Goal: Browse casually: Explore the website without a specific task or goal

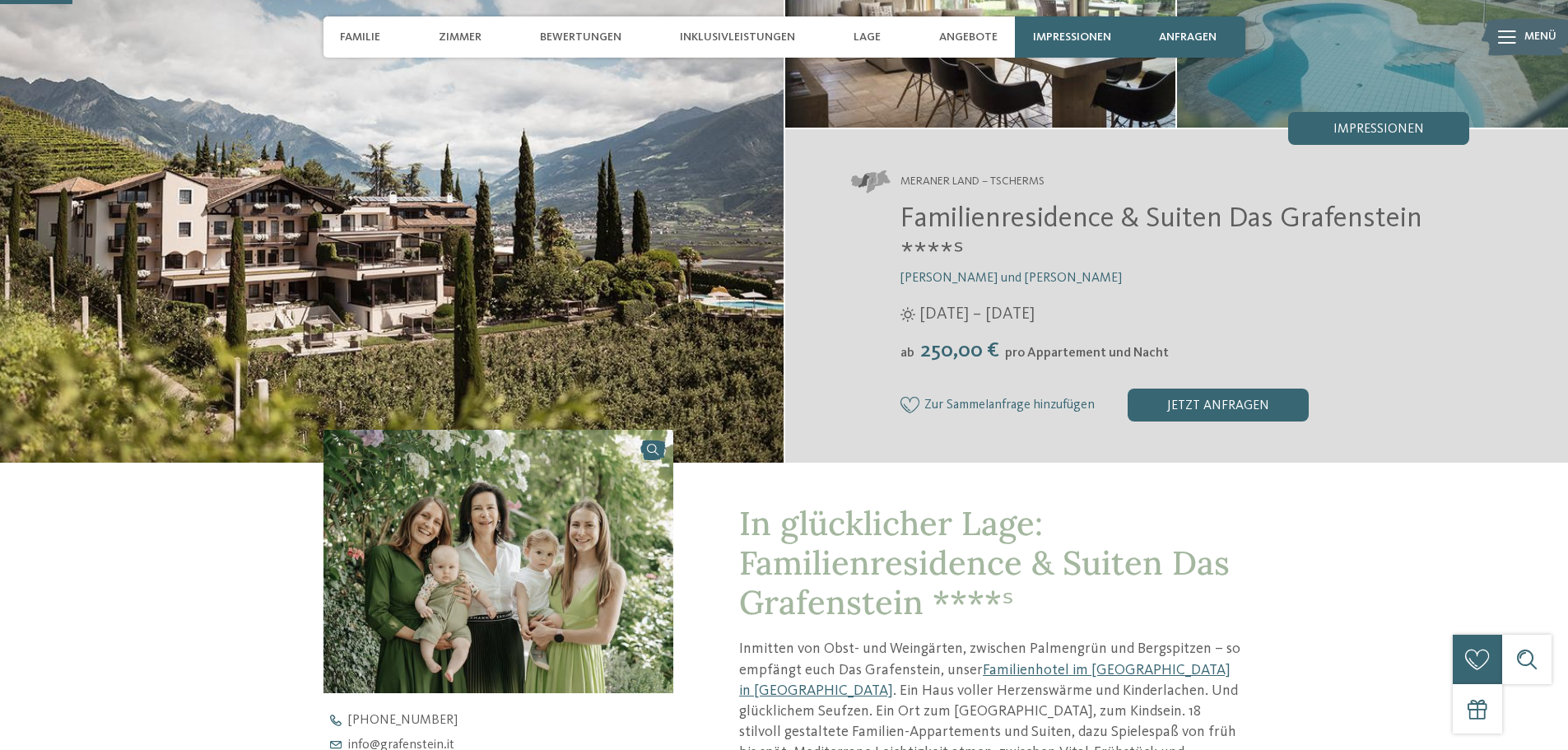
scroll to position [247, 0]
click at [604, 535] on img at bounding box center [499, 562] width 351 height 263
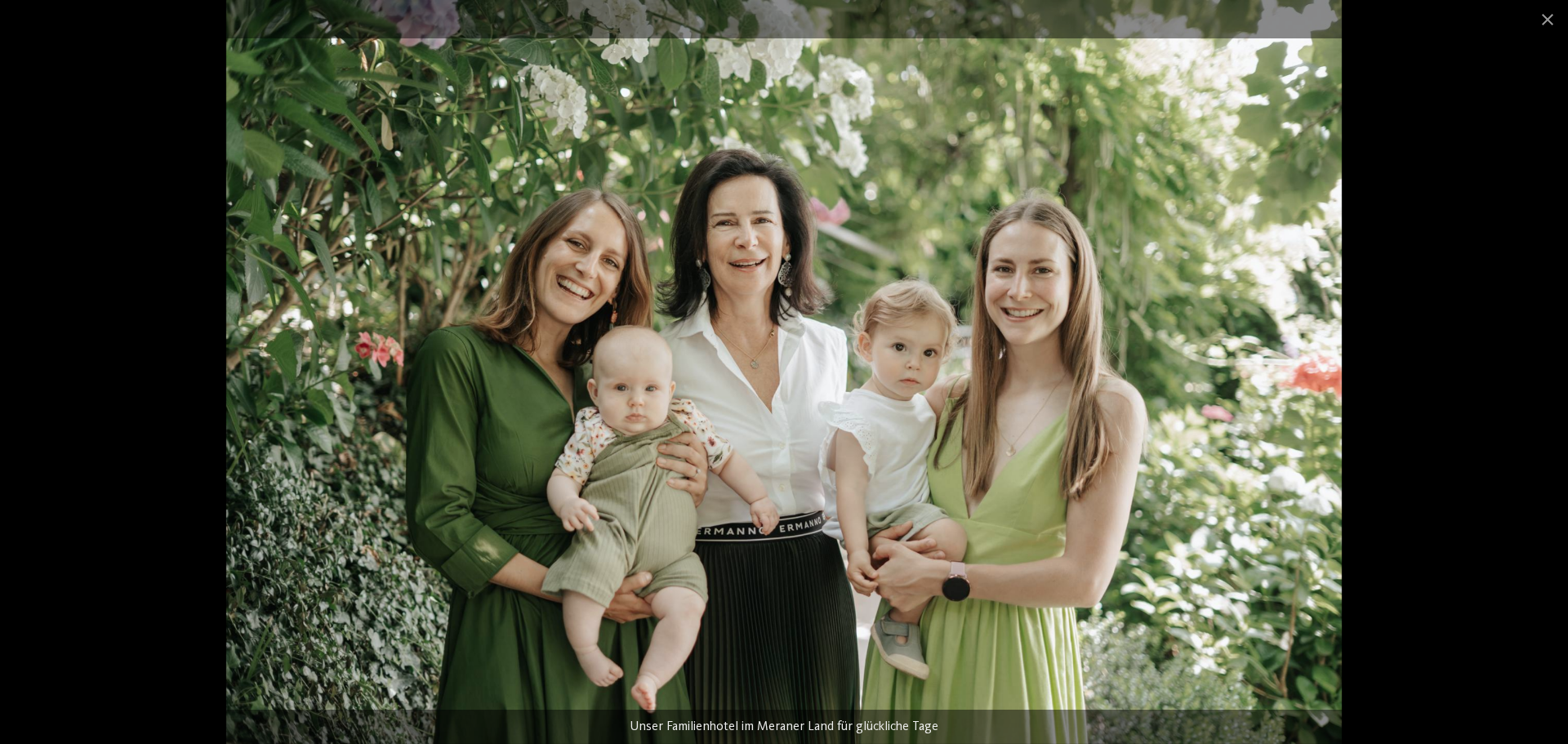
click at [1420, 414] on div at bounding box center [784, 372] width 1568 height 744
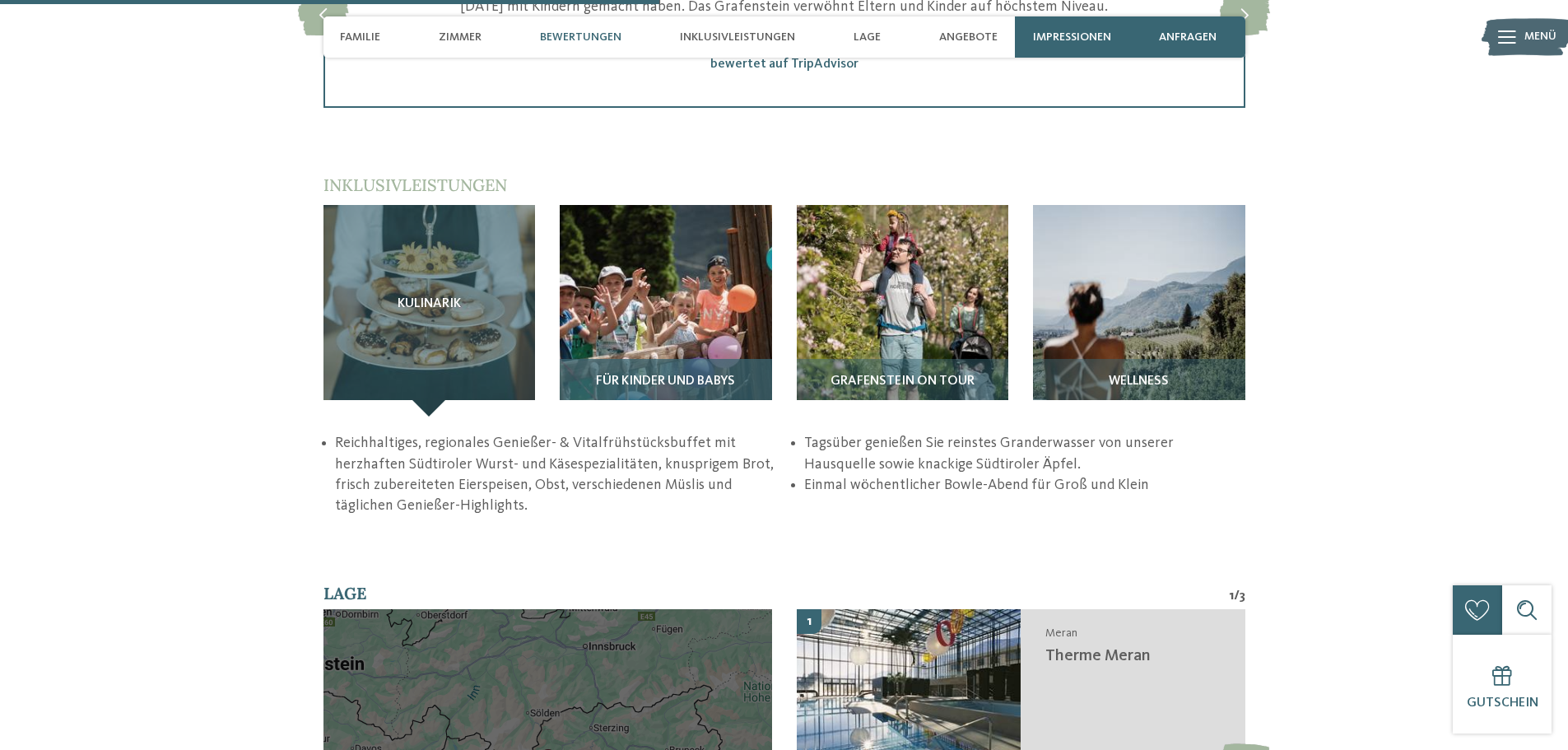
scroll to position [2224, 0]
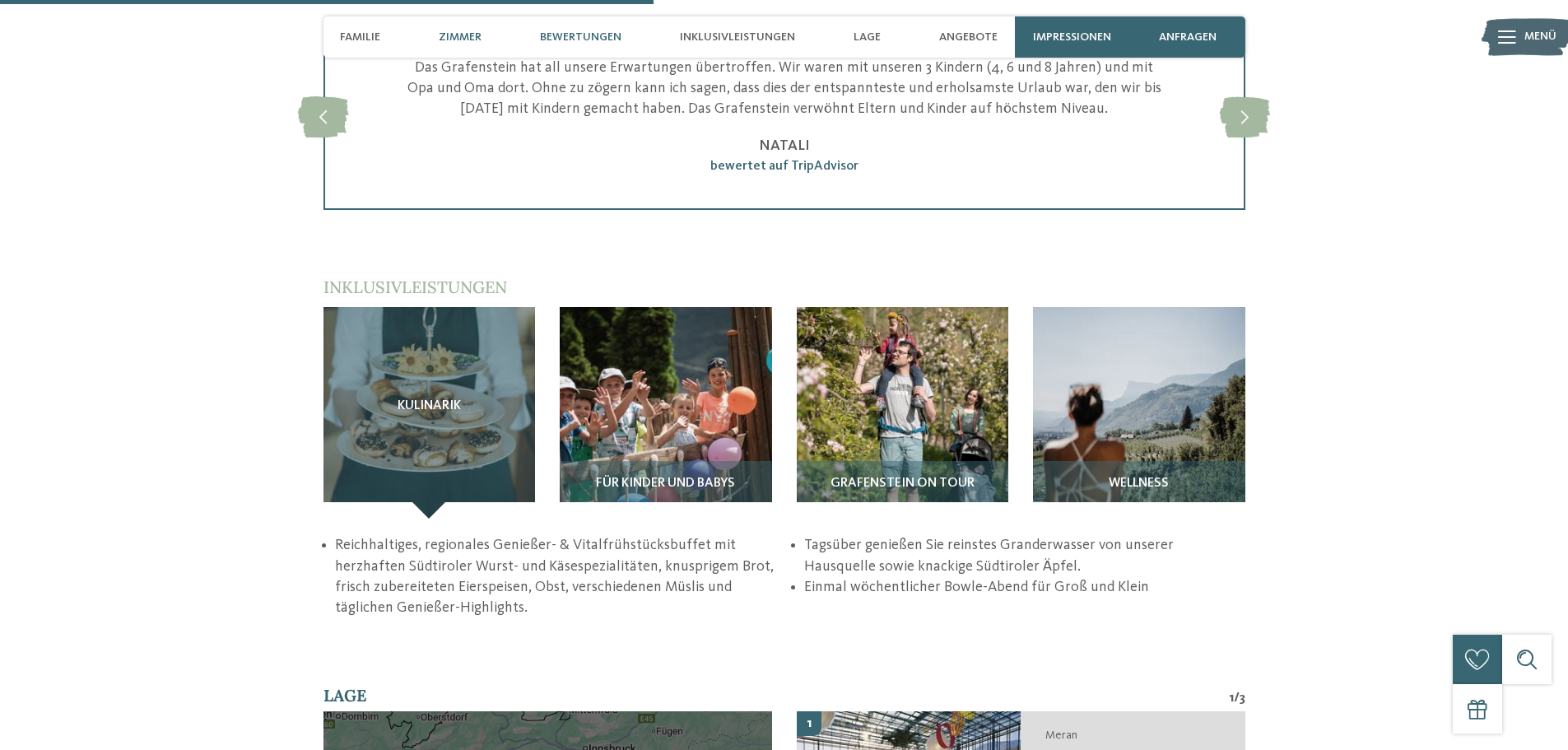
click at [458, 36] on span "Zimmer" at bounding box center [461, 37] width 43 height 14
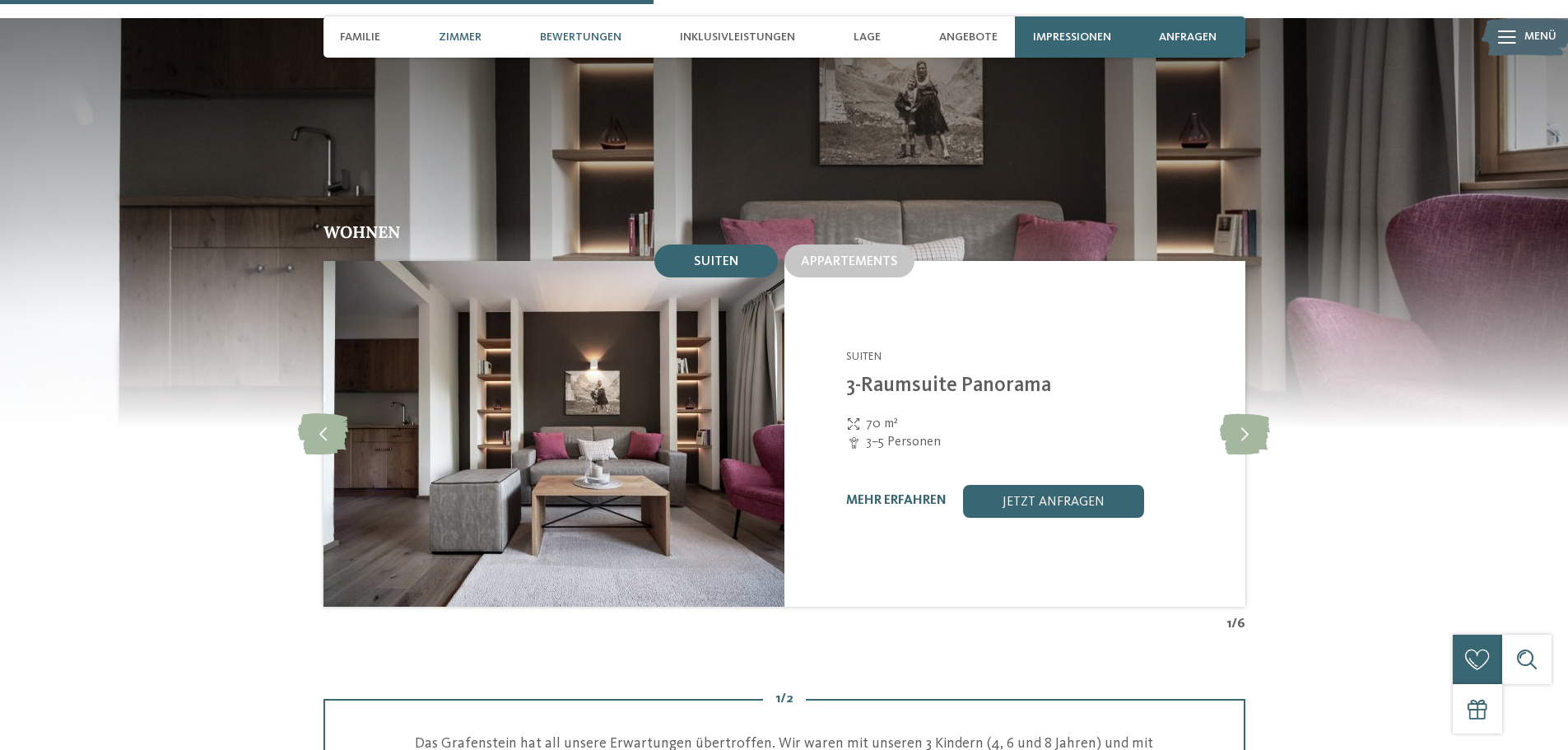
scroll to position [1437, 0]
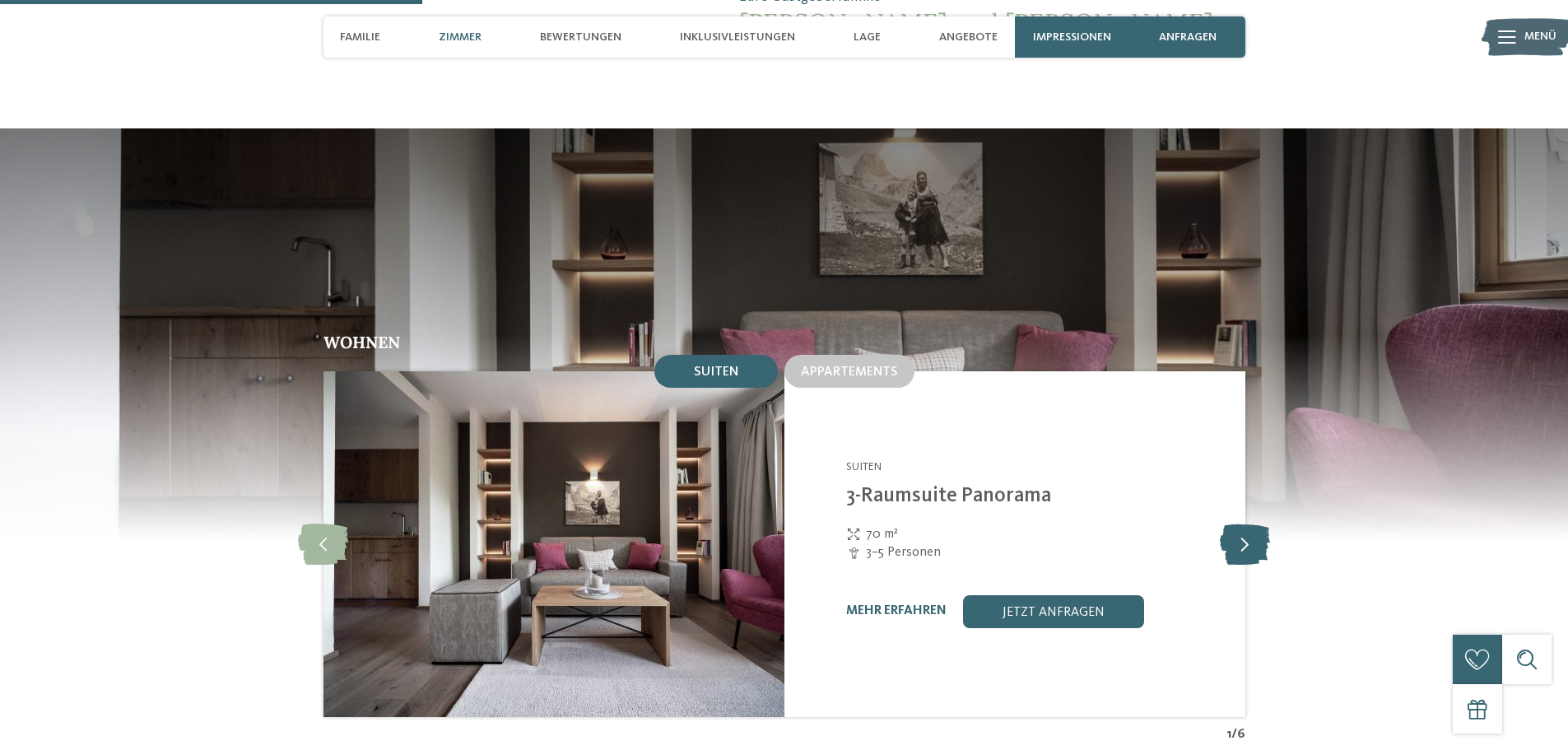
click at [1233, 524] on icon at bounding box center [1245, 544] width 50 height 41
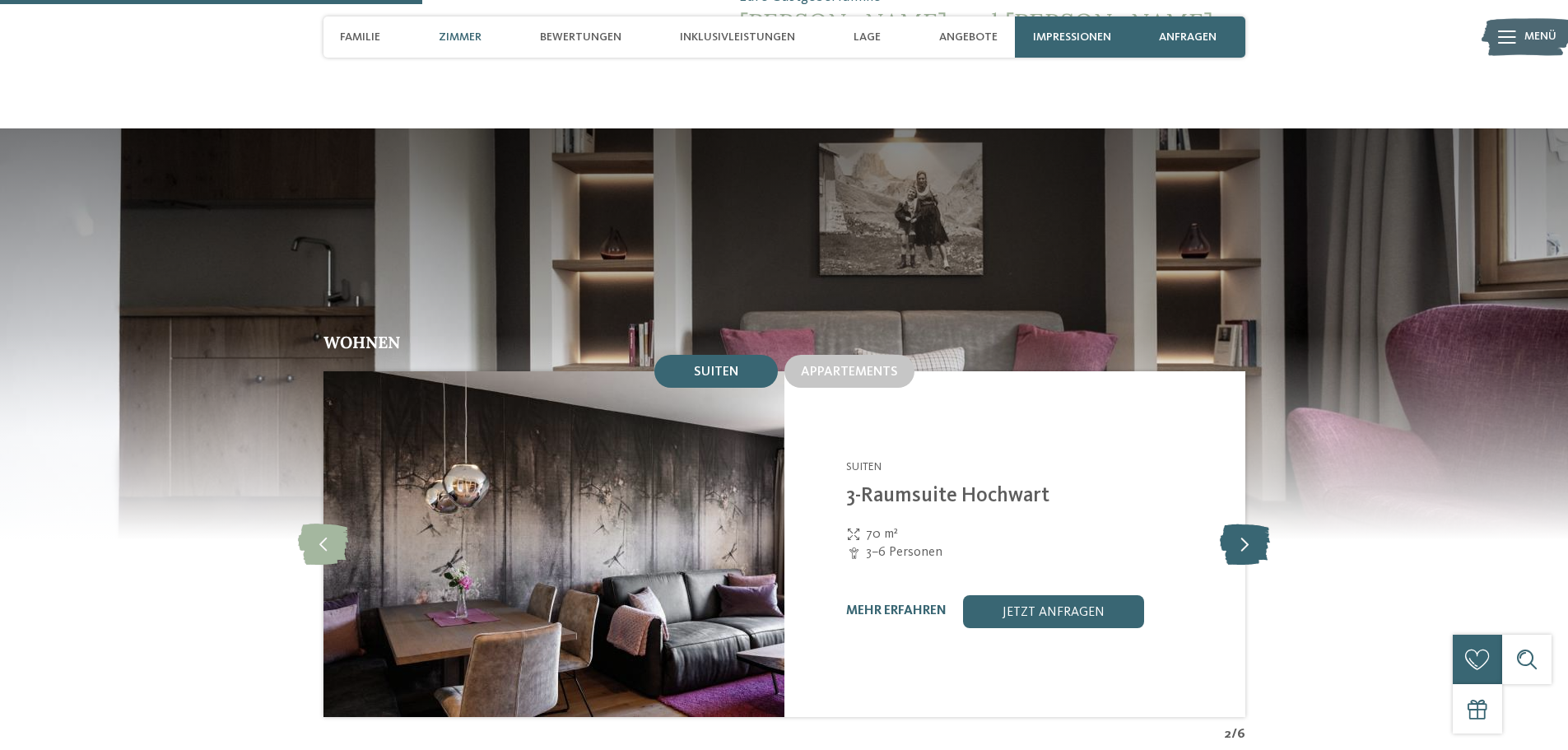
click at [1233, 524] on icon at bounding box center [1245, 544] width 50 height 41
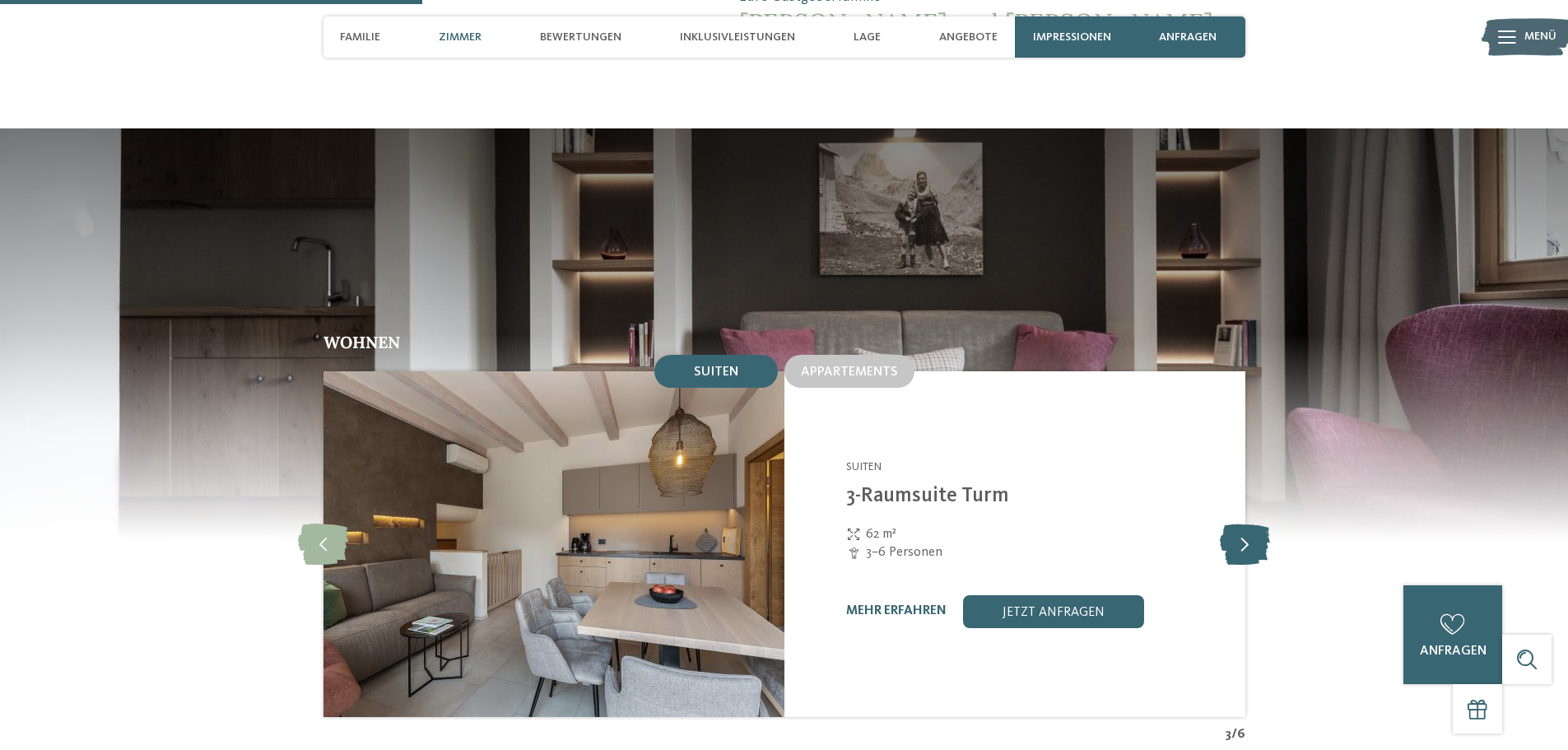
click at [1233, 524] on icon at bounding box center [1245, 544] width 50 height 41
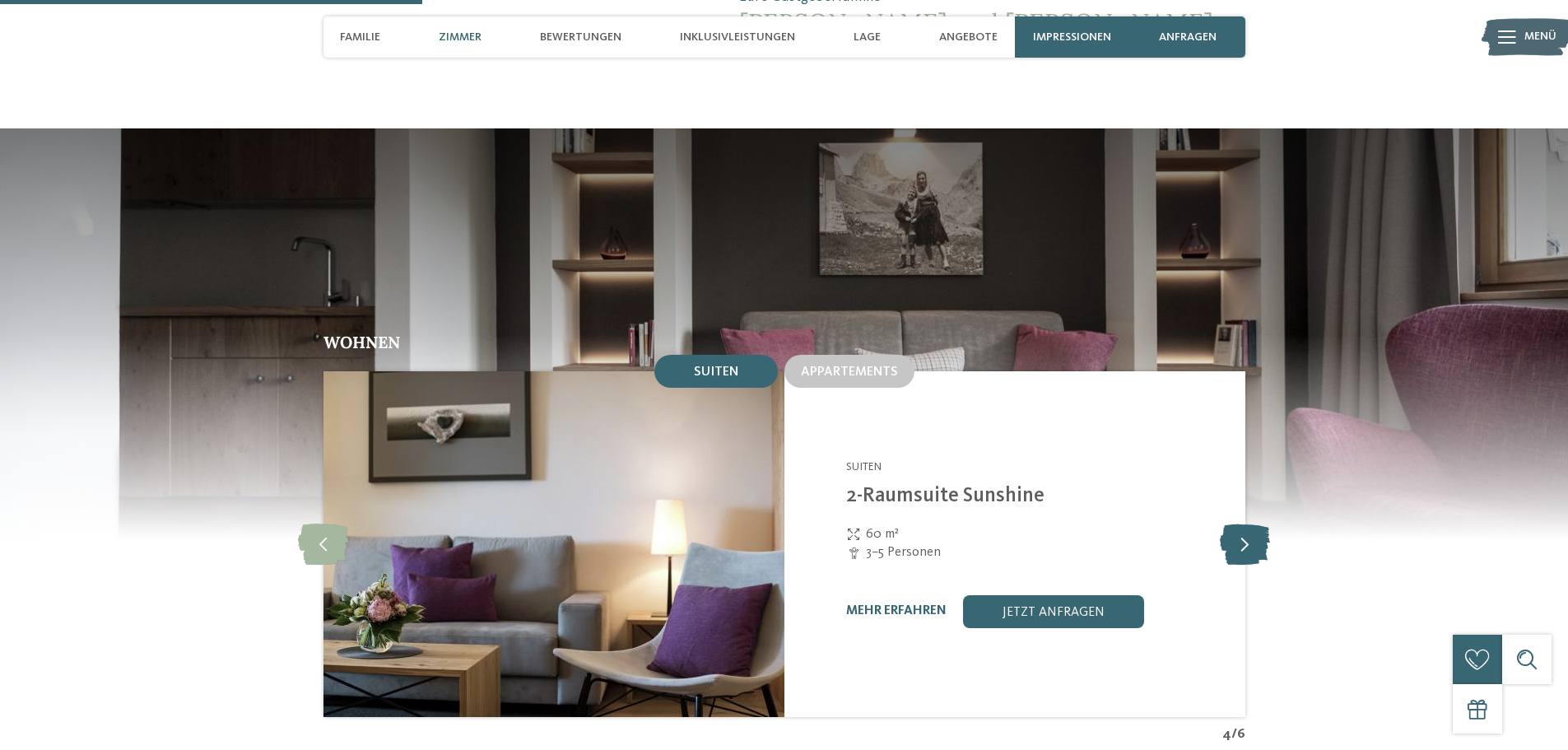
click at [1233, 524] on icon at bounding box center [1245, 544] width 50 height 41
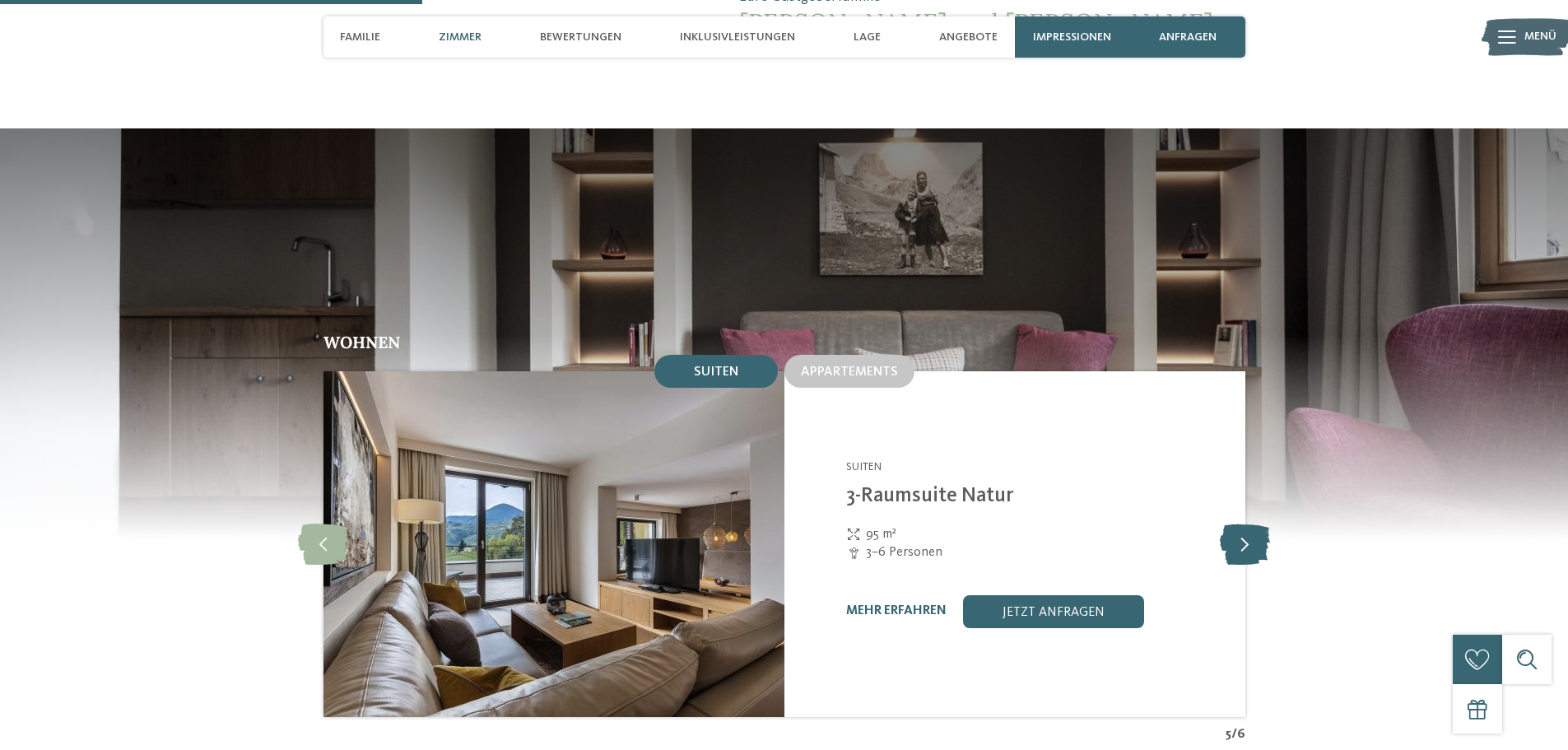
click at [1233, 524] on icon at bounding box center [1245, 544] width 50 height 41
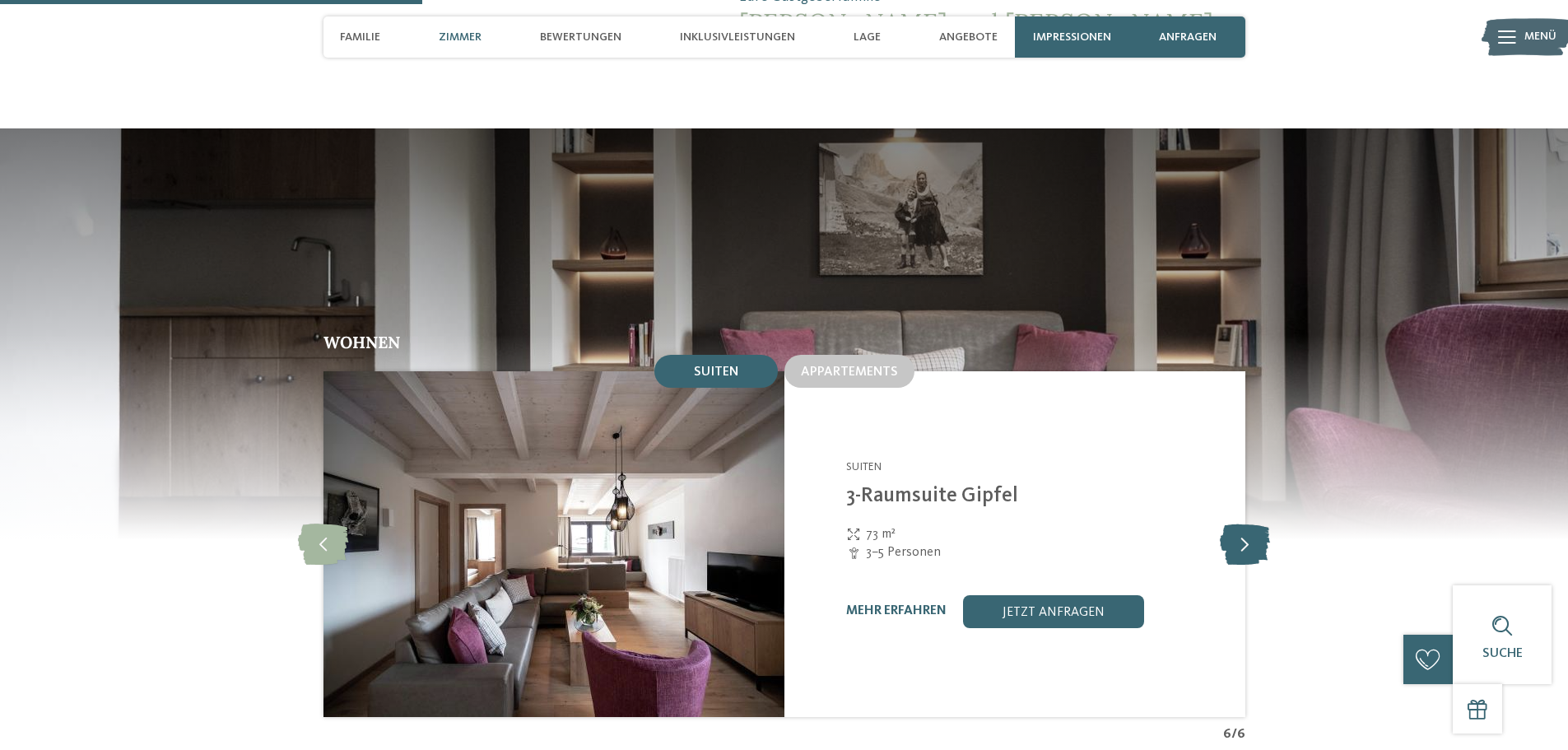
click at [1233, 524] on icon at bounding box center [1245, 544] width 50 height 41
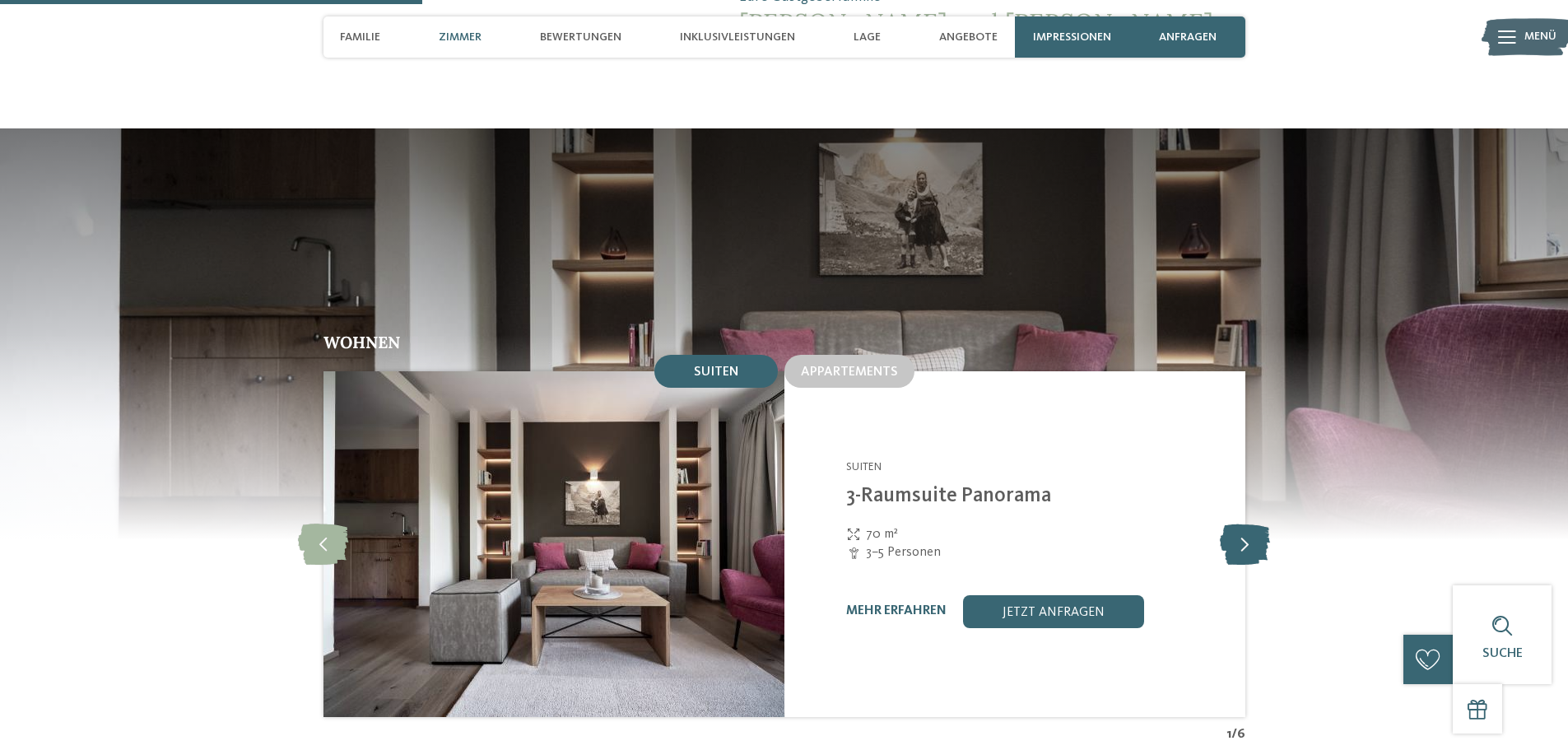
click at [1233, 524] on icon at bounding box center [1245, 544] width 50 height 41
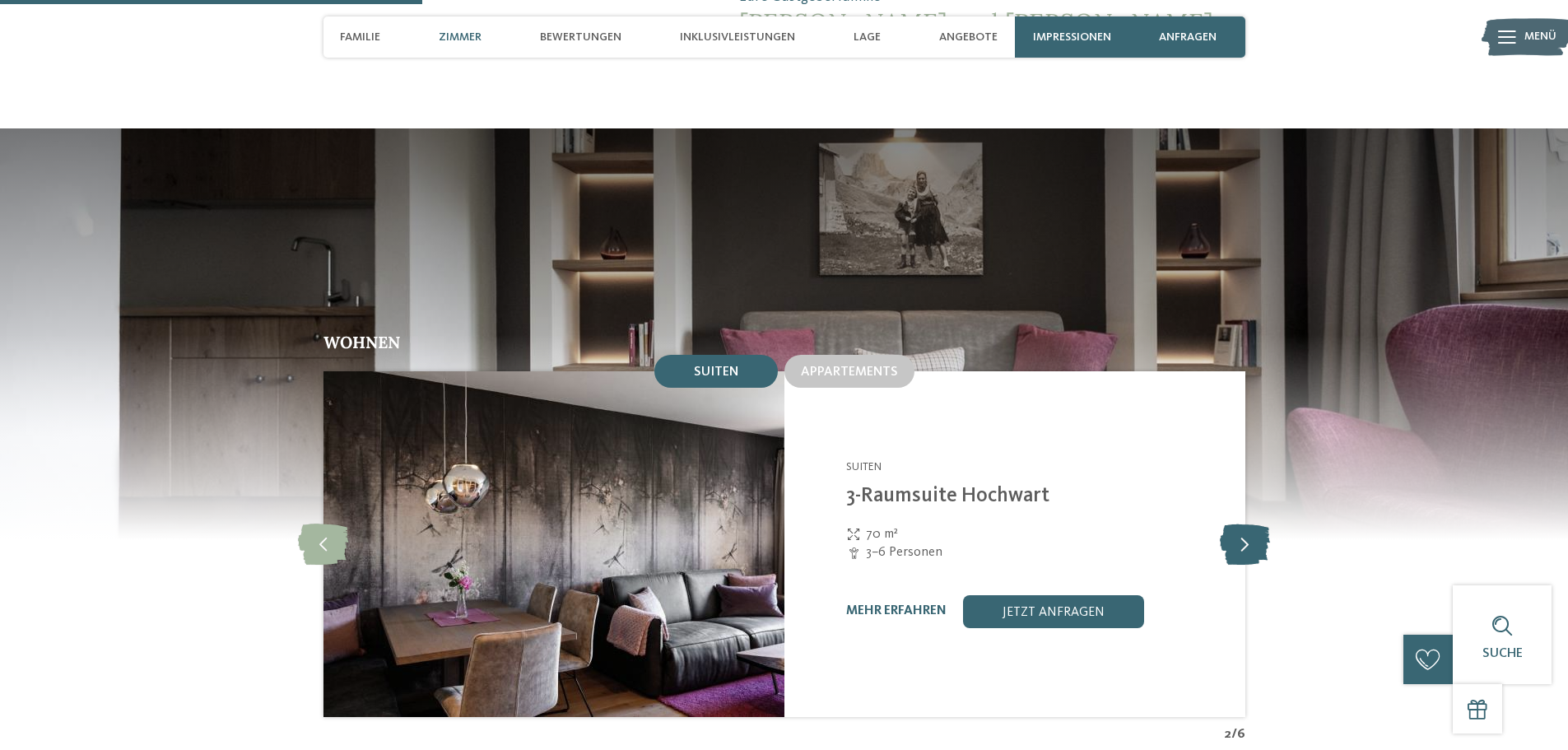
click at [1233, 524] on icon at bounding box center [1245, 544] width 50 height 41
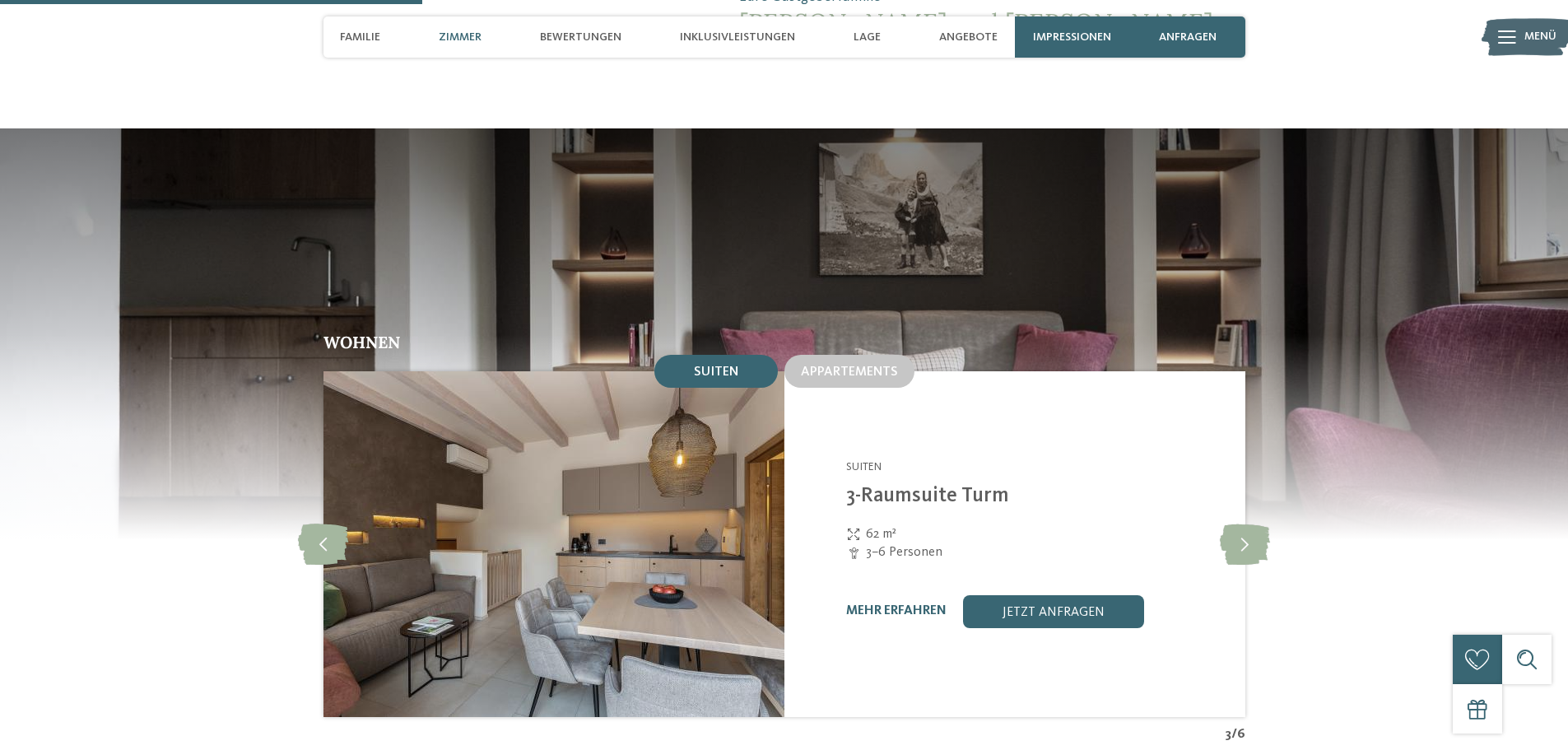
drag, startPoint x: 816, startPoint y: 333, endPoint x: 928, endPoint y: 360, distance: 115.2
click at [816, 366] on span "Appartements" at bounding box center [849, 373] width 97 height 14
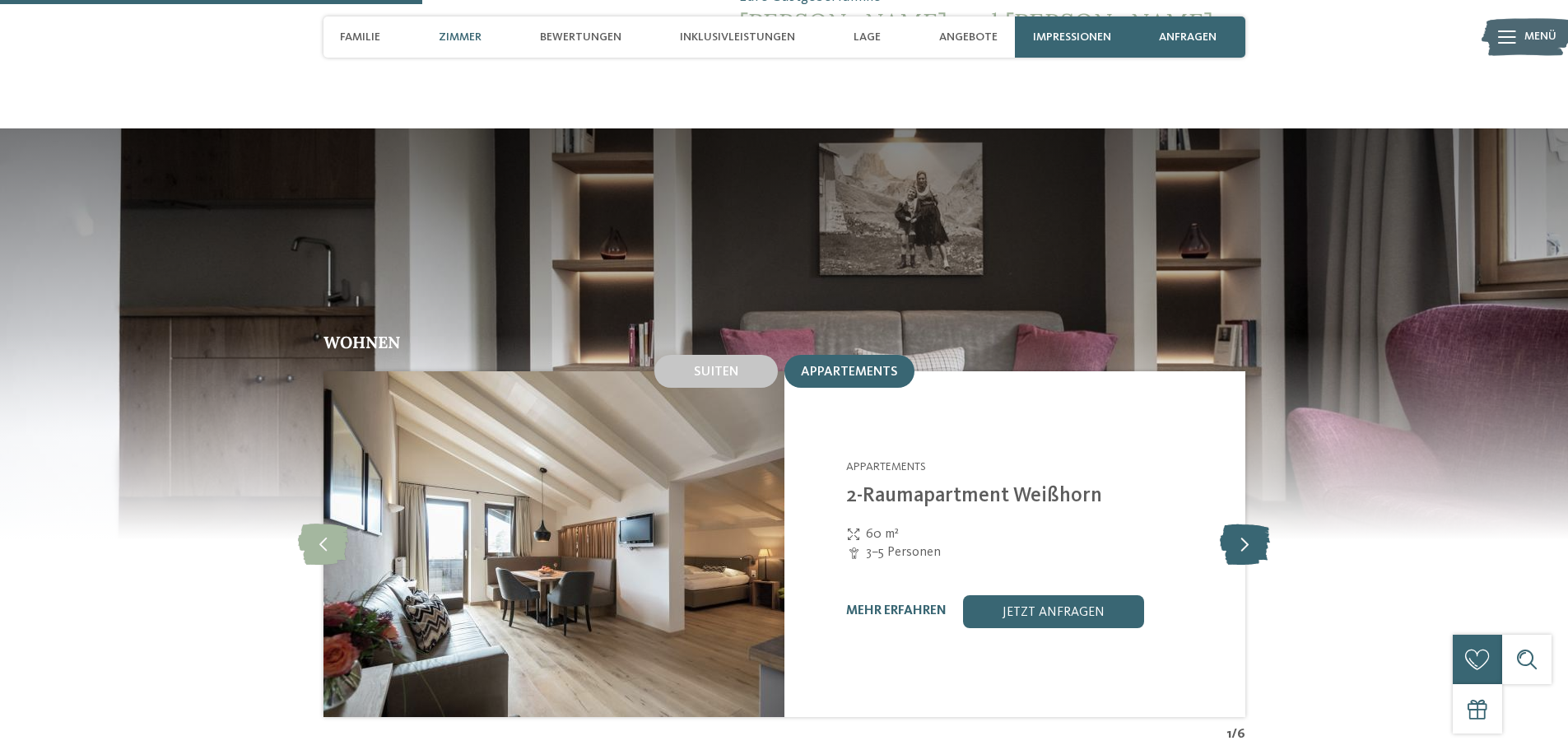
click at [1245, 524] on icon at bounding box center [1245, 544] width 50 height 41
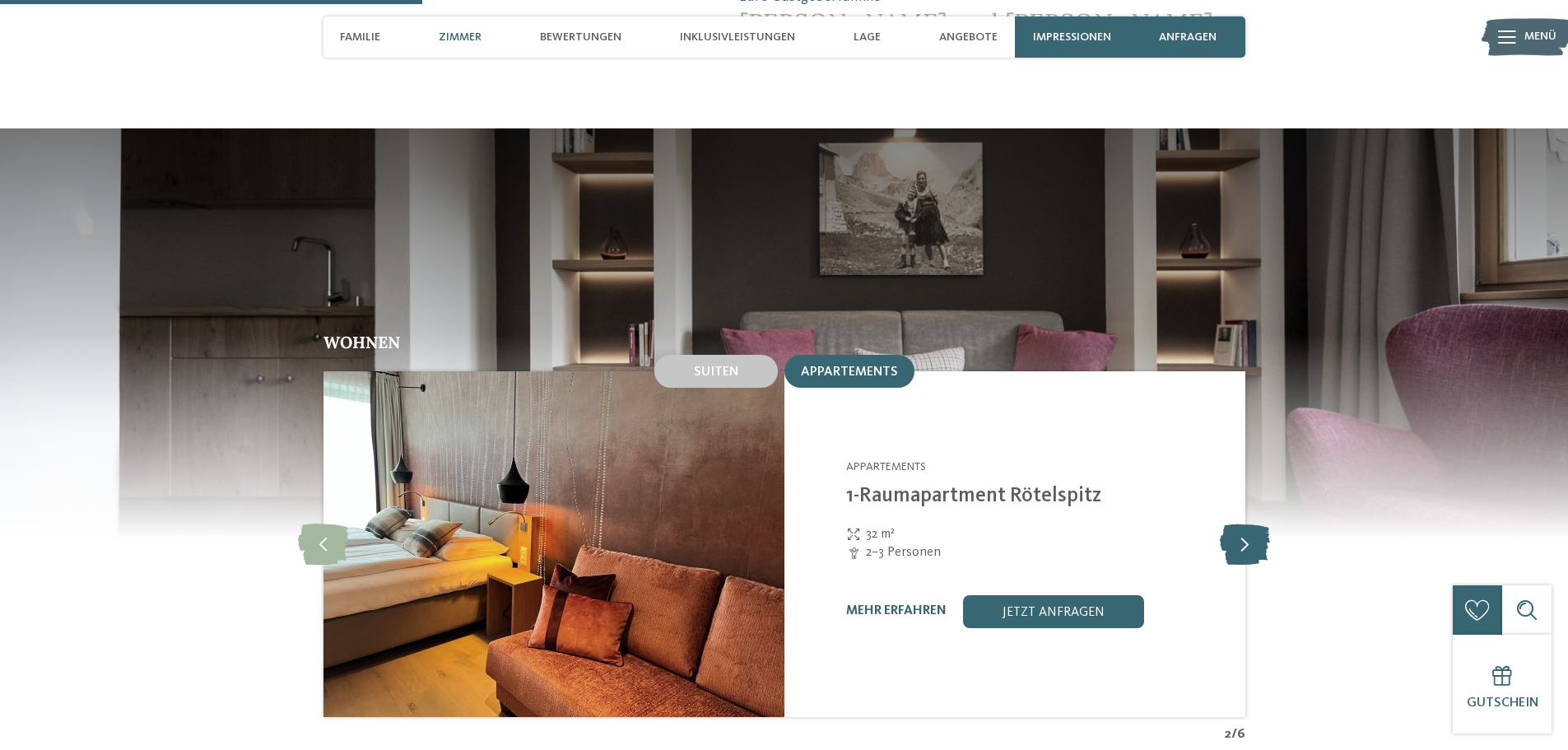
click at [1245, 524] on icon at bounding box center [1245, 544] width 50 height 41
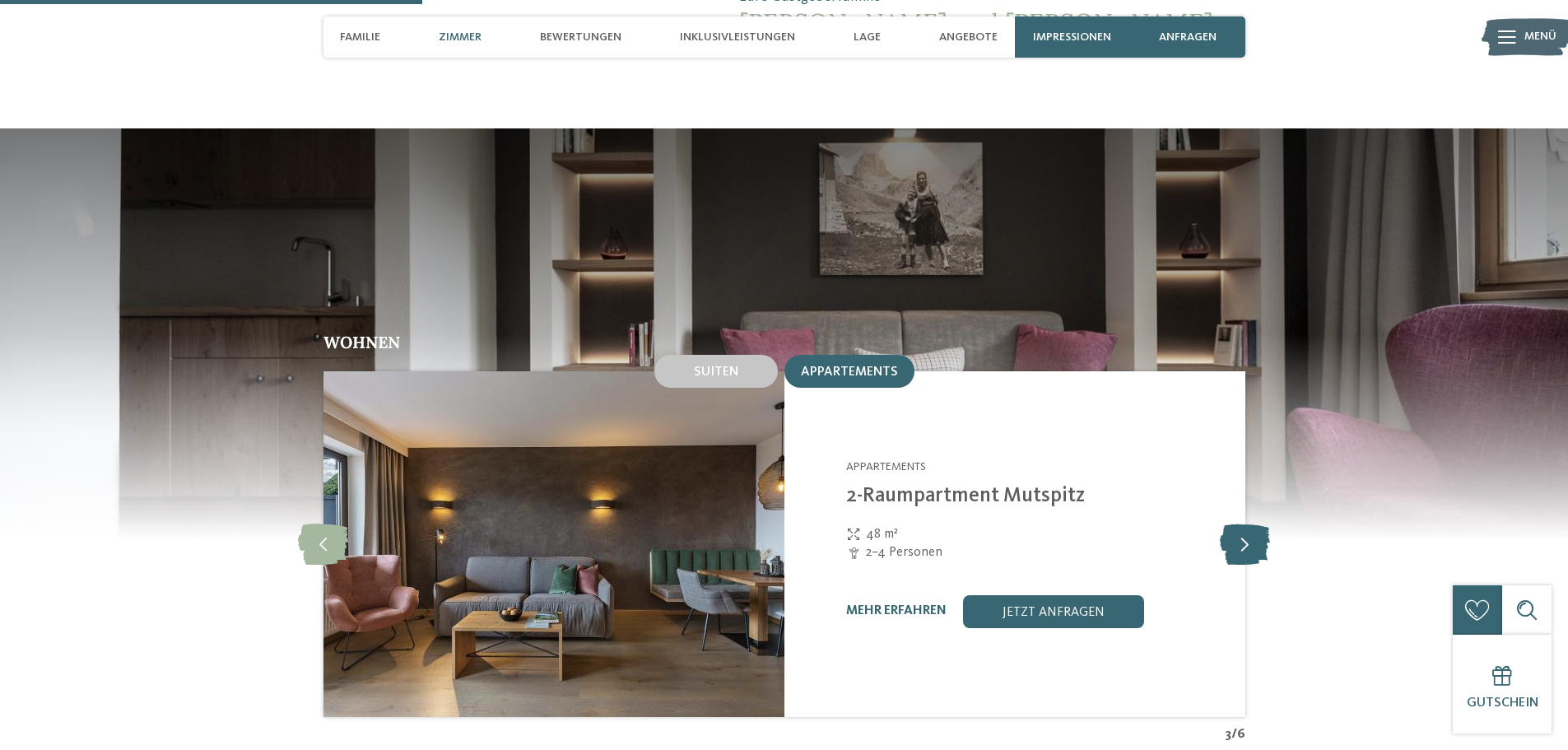
click at [1245, 524] on icon at bounding box center [1245, 544] width 50 height 41
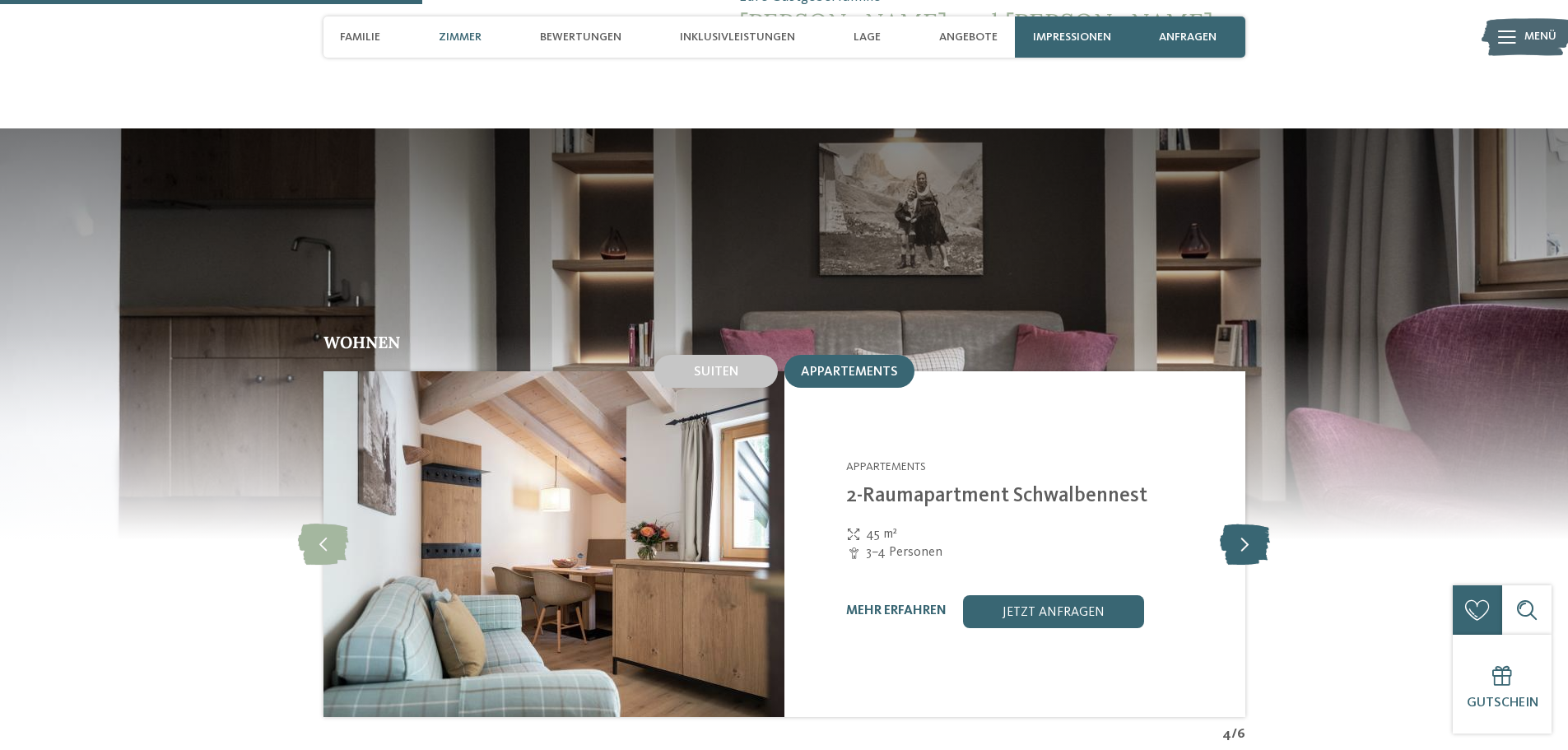
click at [1245, 524] on icon at bounding box center [1245, 544] width 50 height 41
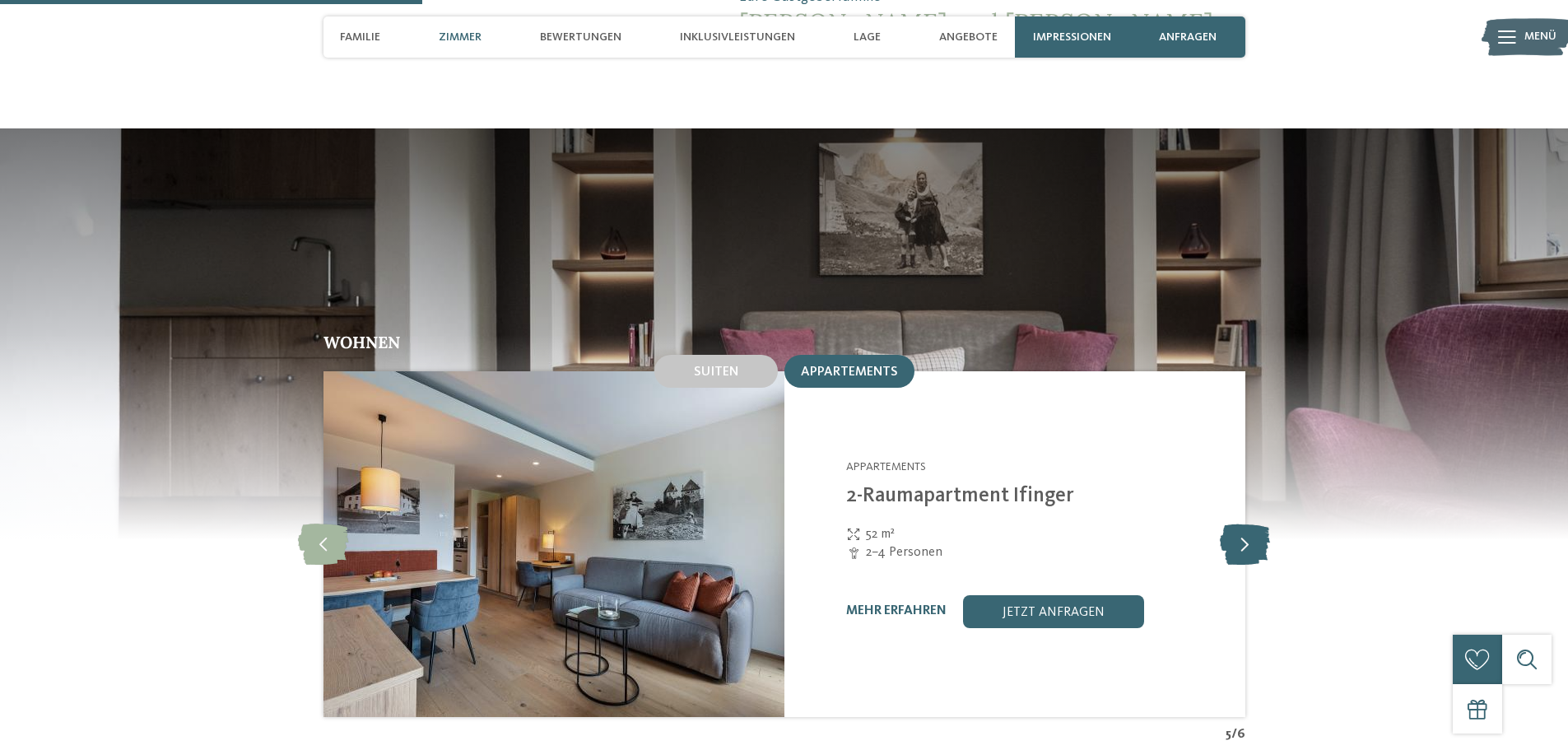
click at [1245, 524] on icon at bounding box center [1245, 544] width 50 height 41
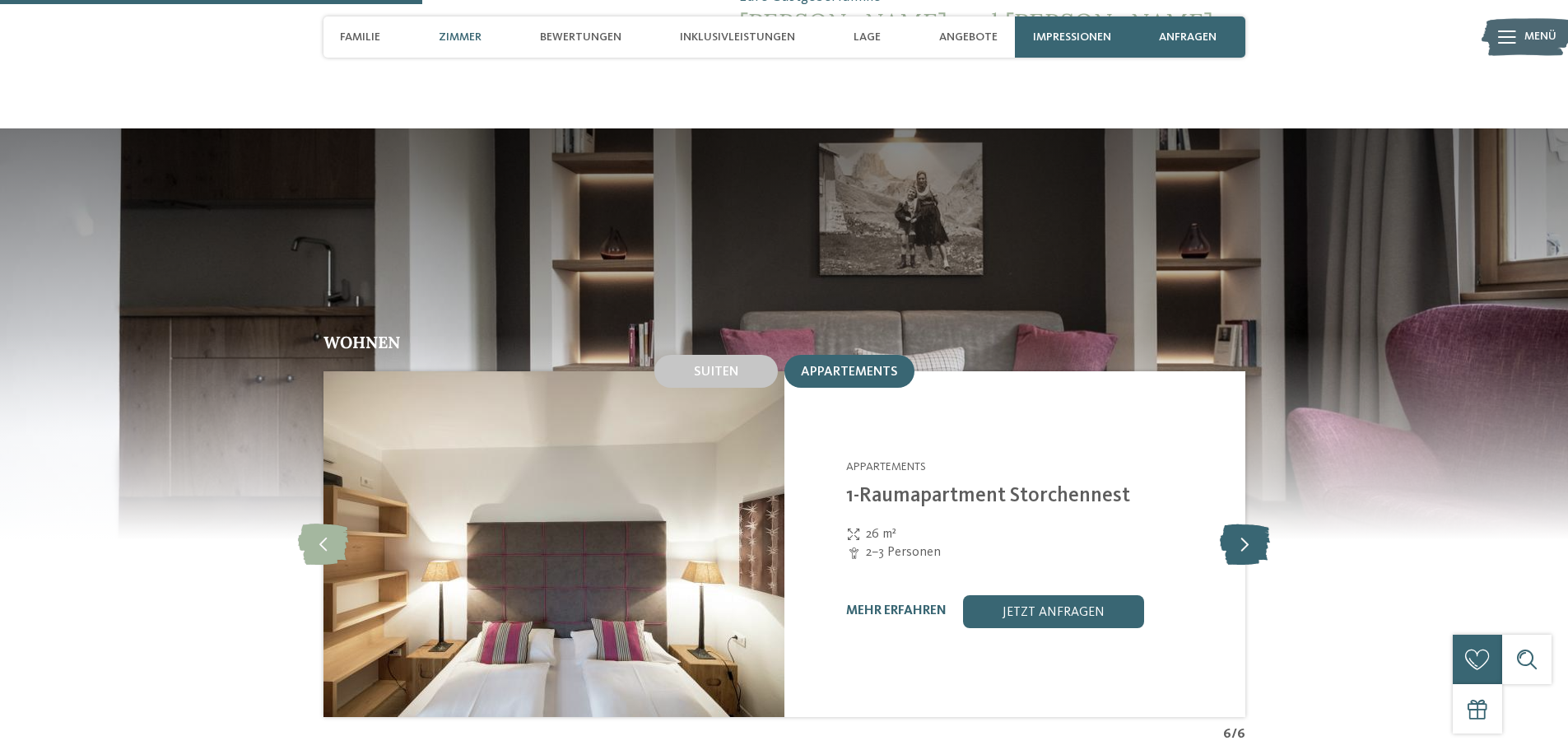
click at [1245, 524] on icon at bounding box center [1245, 544] width 50 height 41
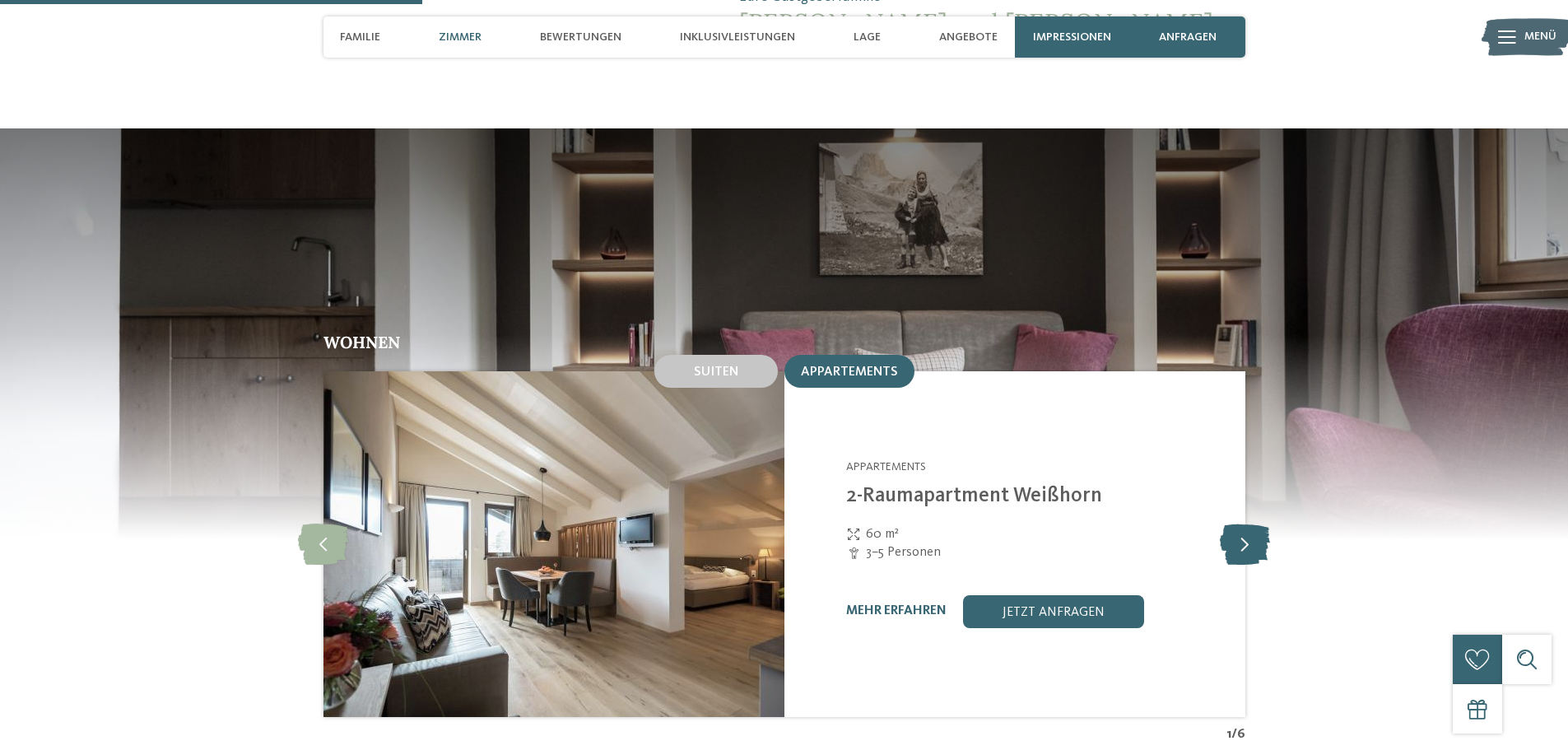
click at [1245, 524] on icon at bounding box center [1245, 544] width 50 height 41
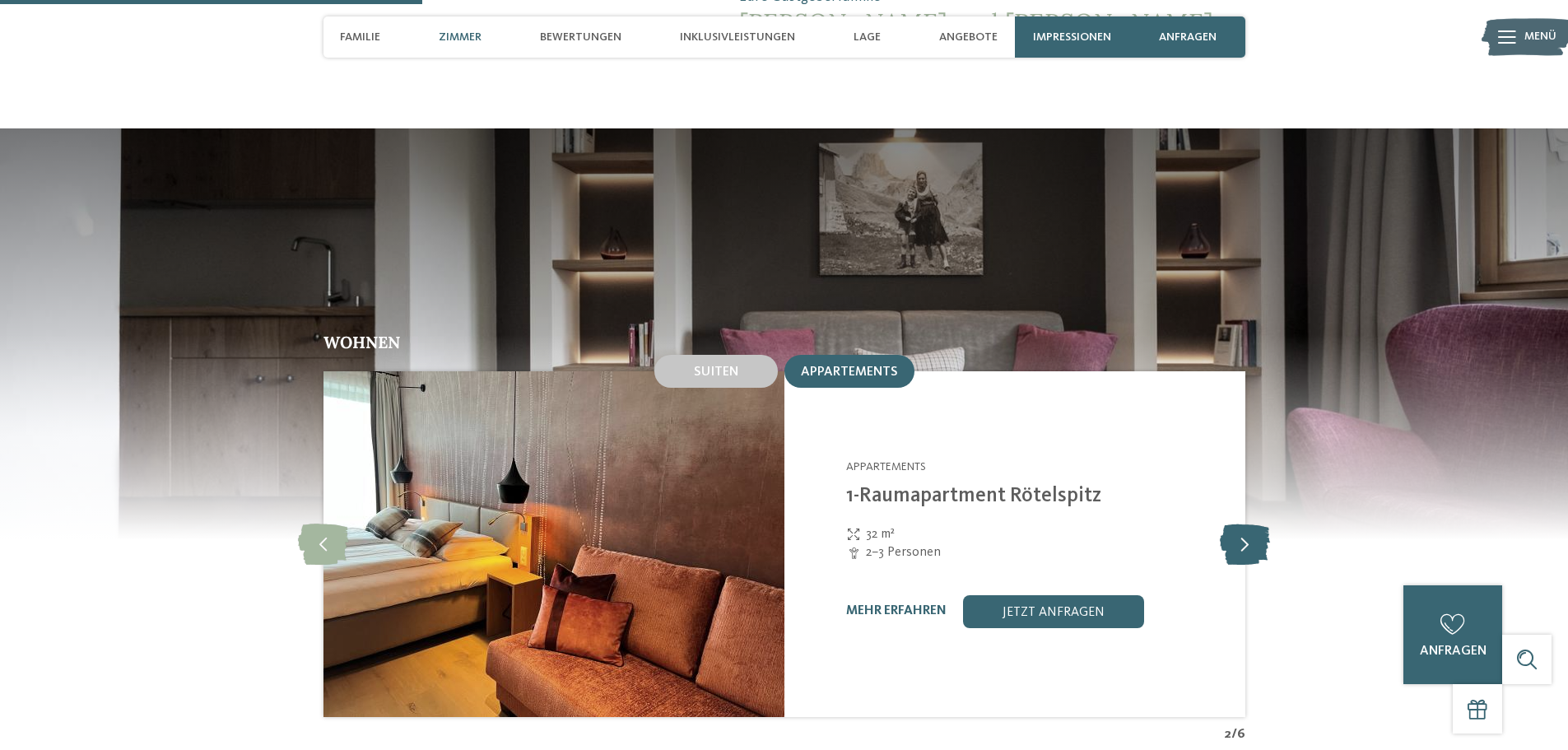
click at [1245, 524] on icon at bounding box center [1245, 544] width 50 height 41
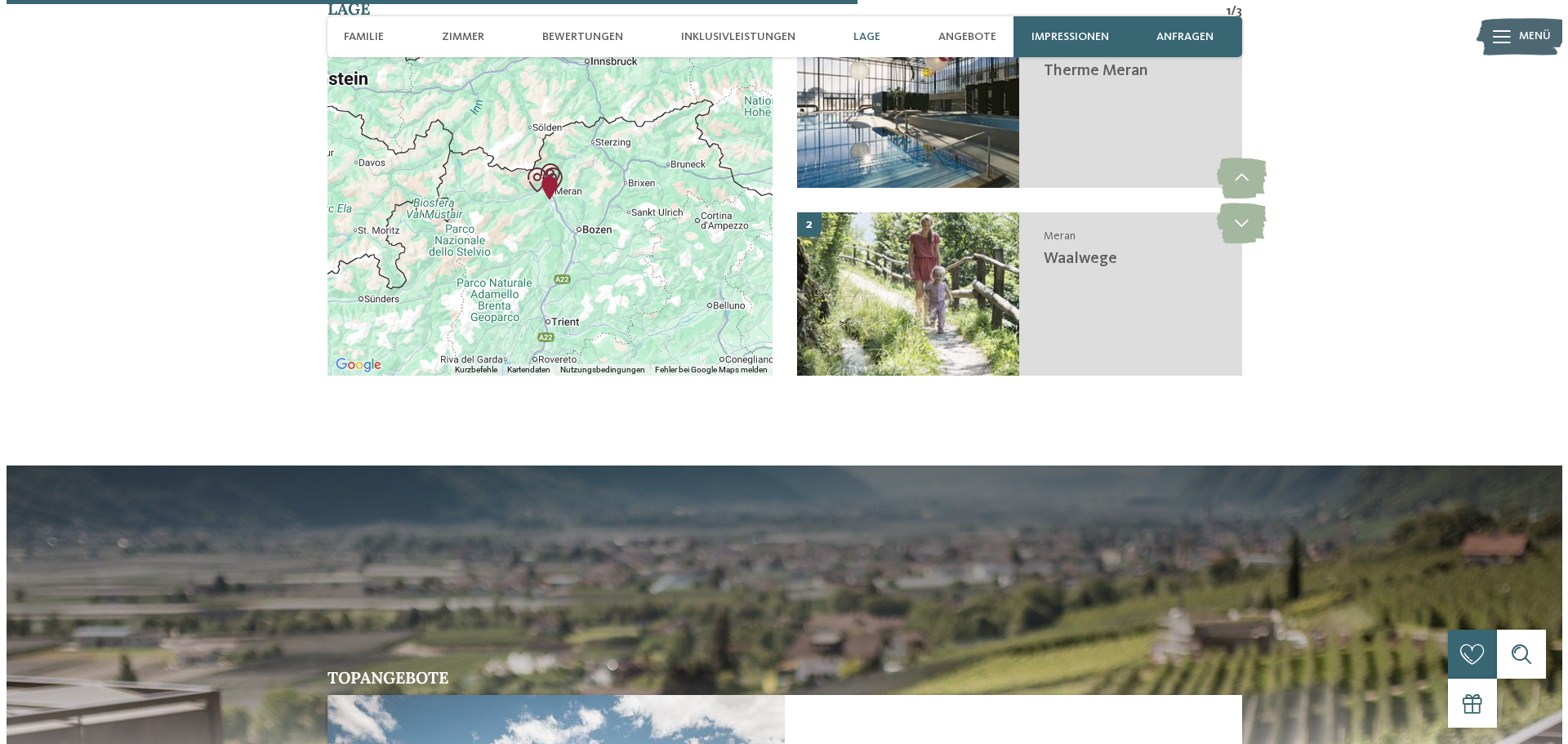
scroll to position [2897, 0]
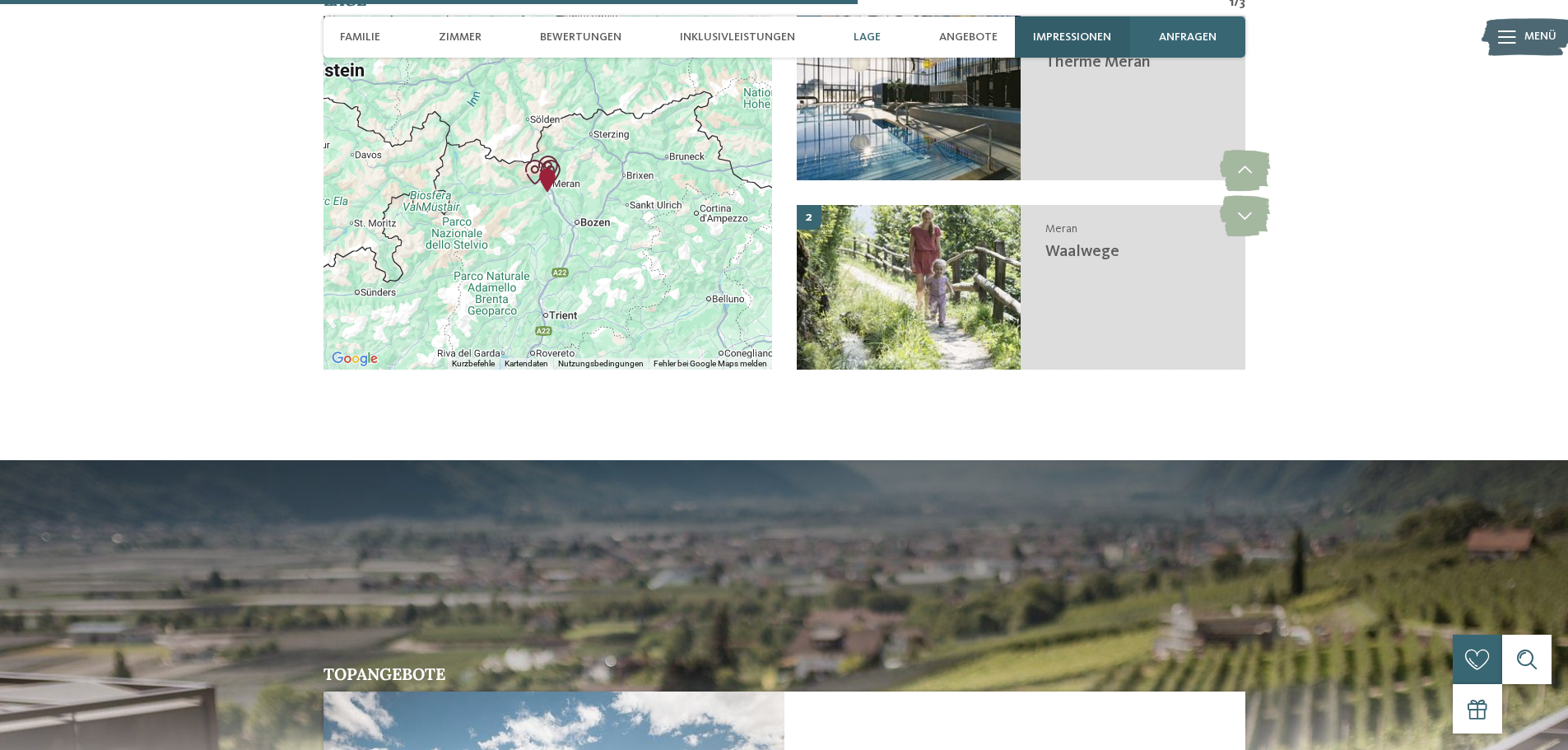
click at [1089, 38] on span "Impressionen" at bounding box center [1072, 37] width 79 height 14
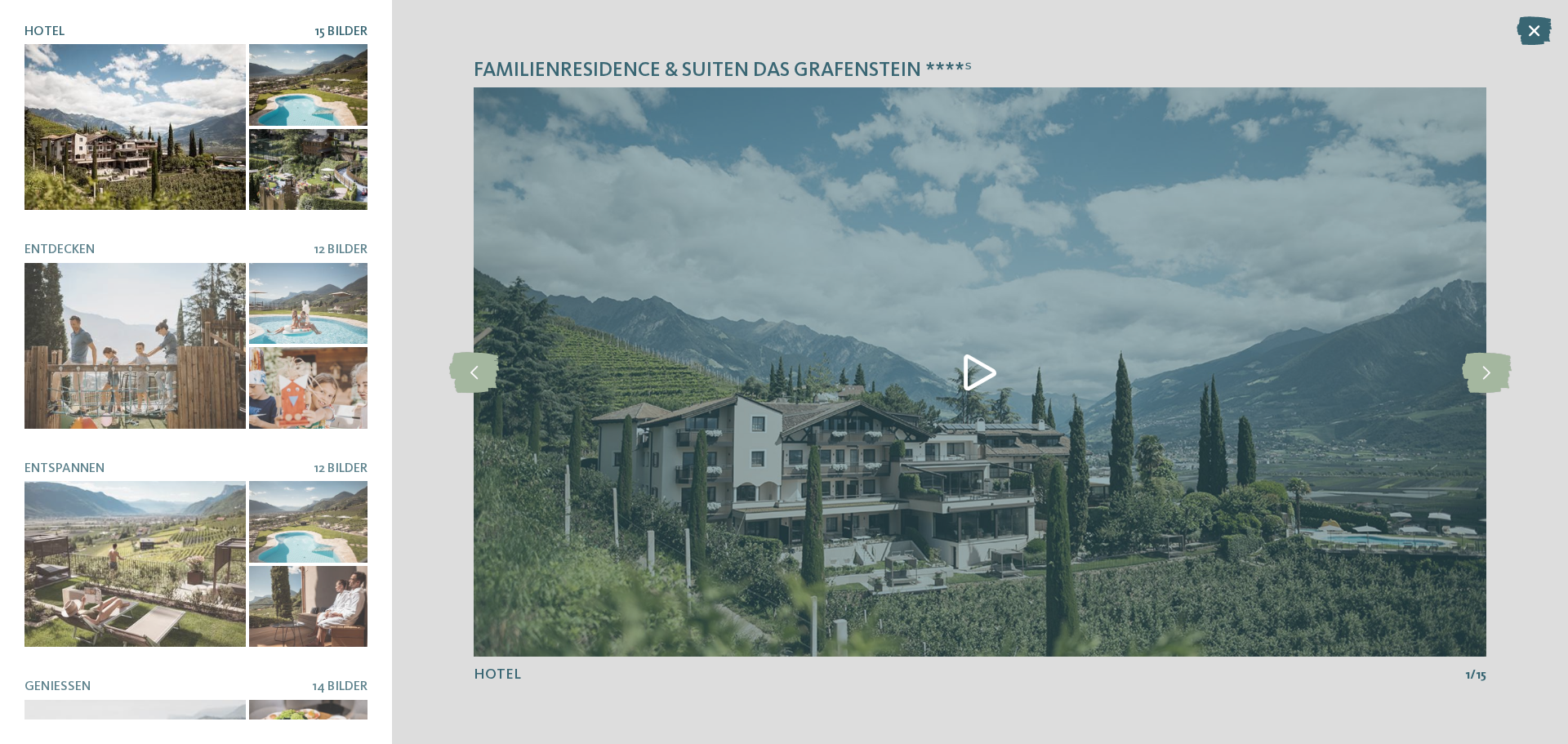
click at [201, 121] on div at bounding box center [135, 127] width 221 height 166
click at [1482, 385] on icon at bounding box center [1487, 372] width 50 height 40
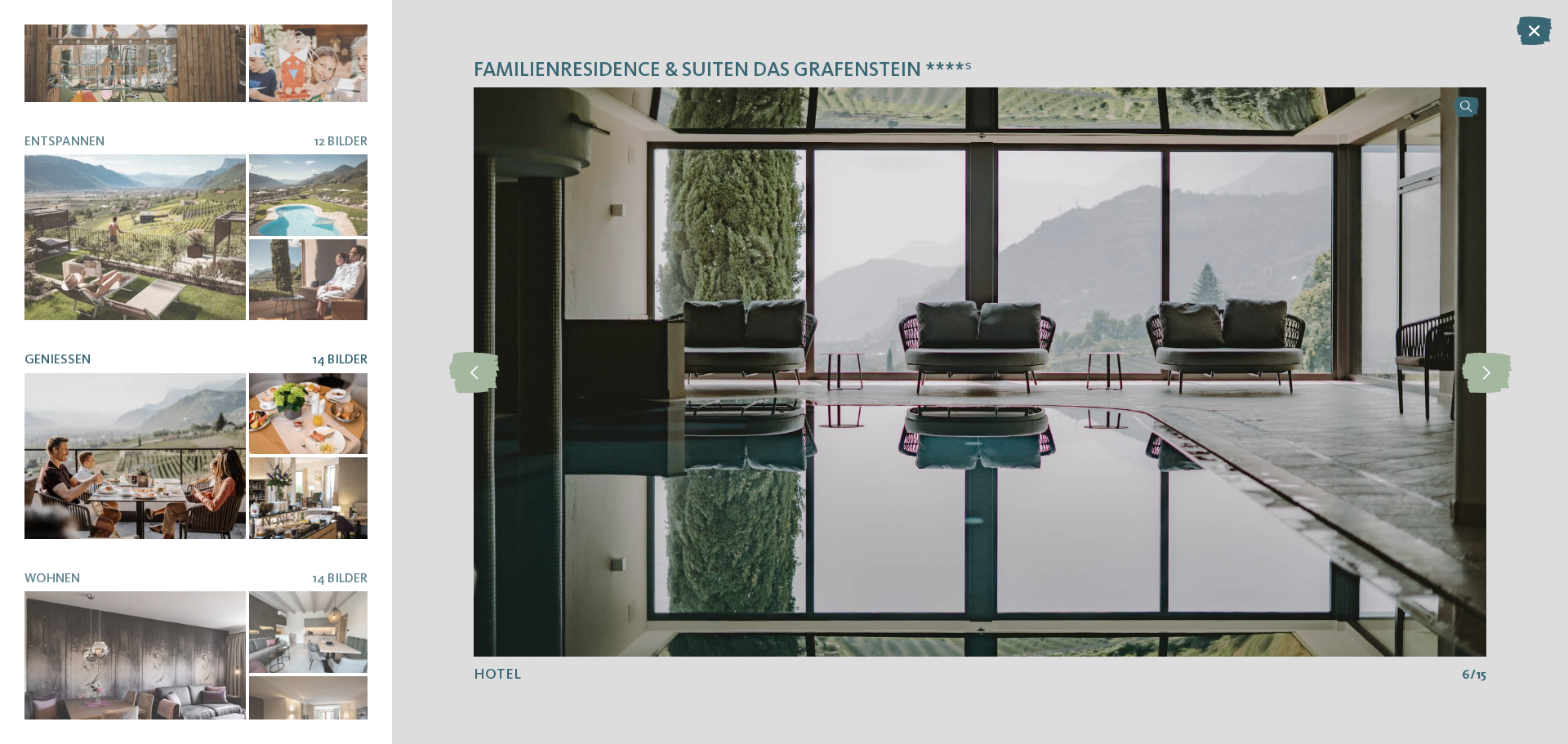
scroll to position [345, 0]
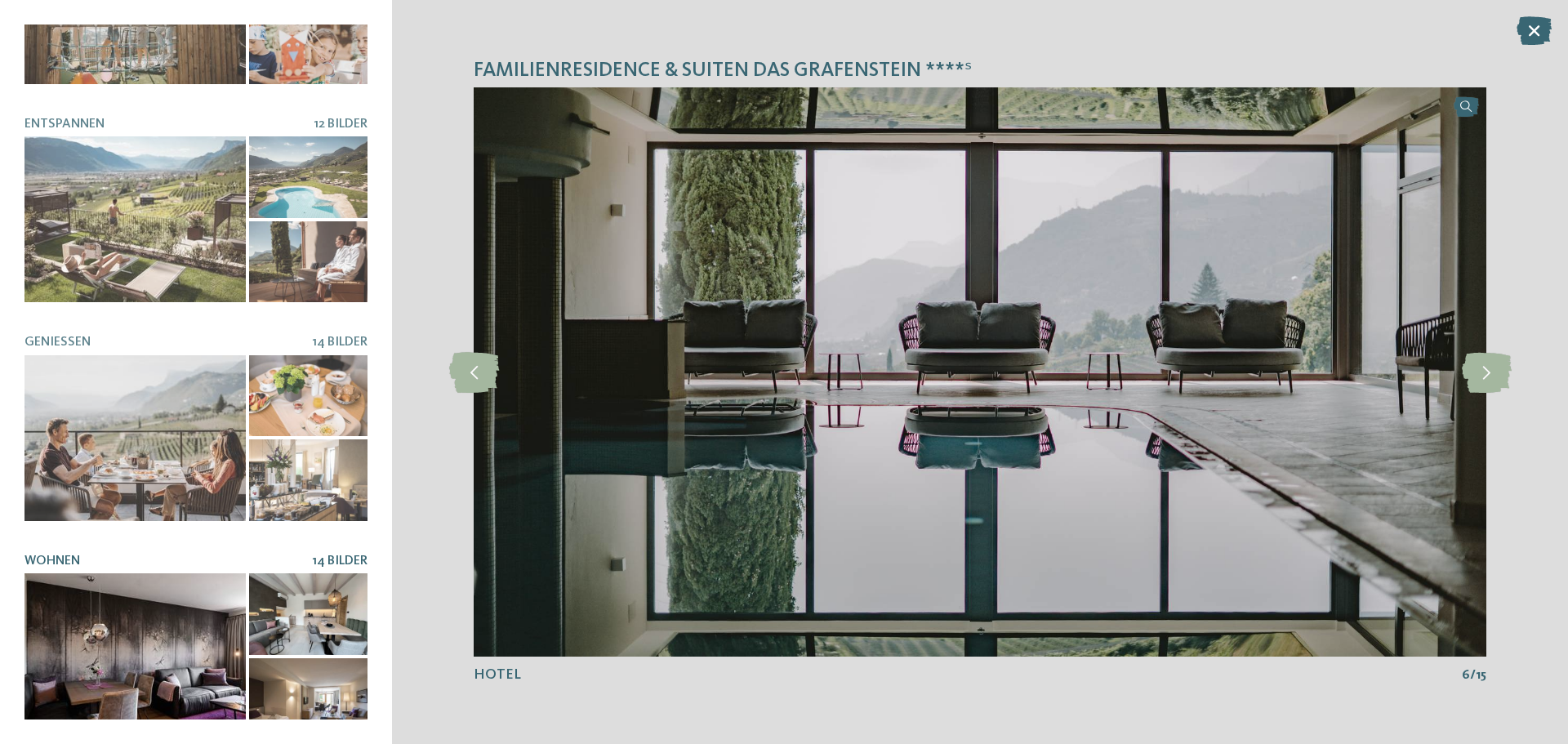
click at [141, 629] on div at bounding box center [135, 656] width 221 height 166
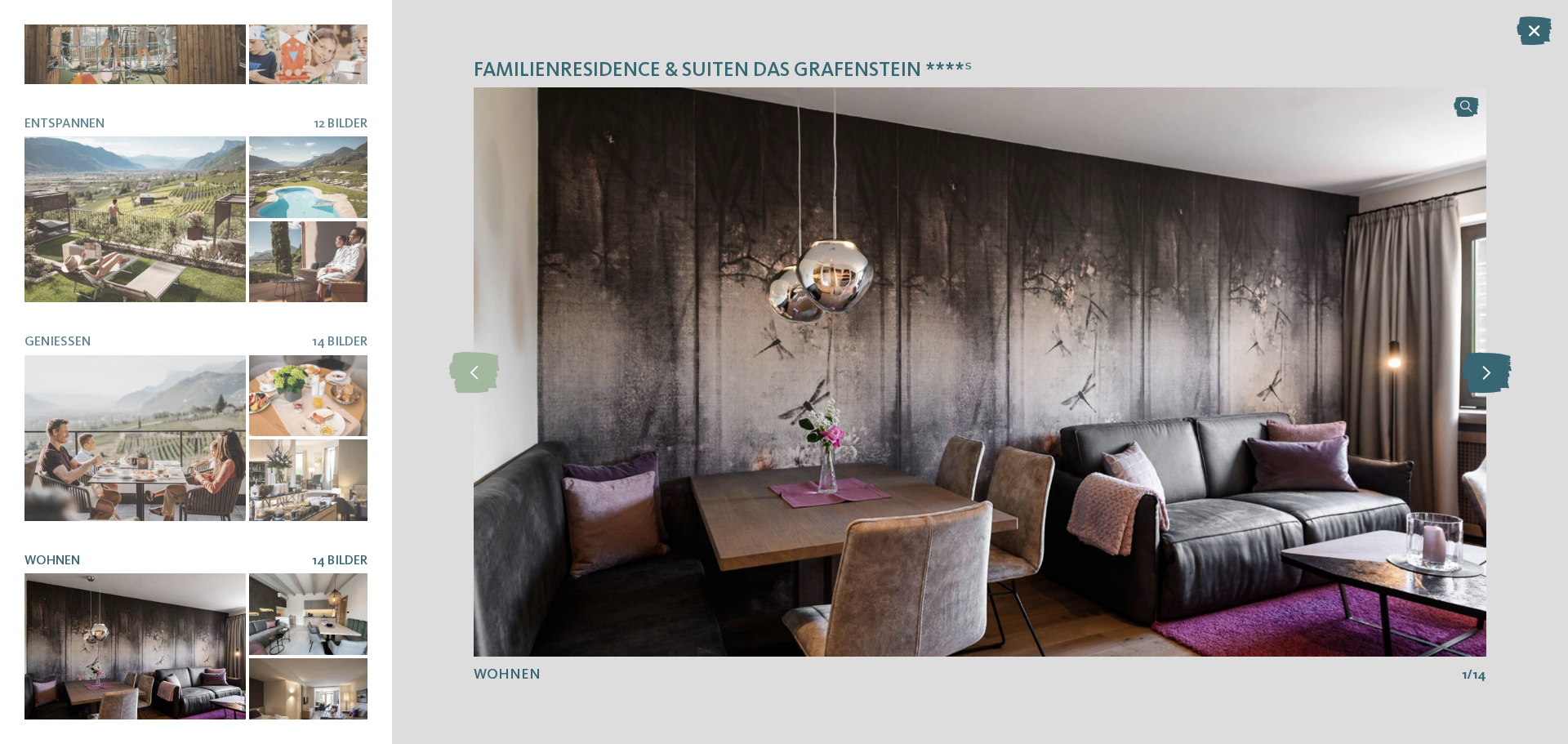
click at [1483, 371] on icon at bounding box center [1487, 372] width 50 height 40
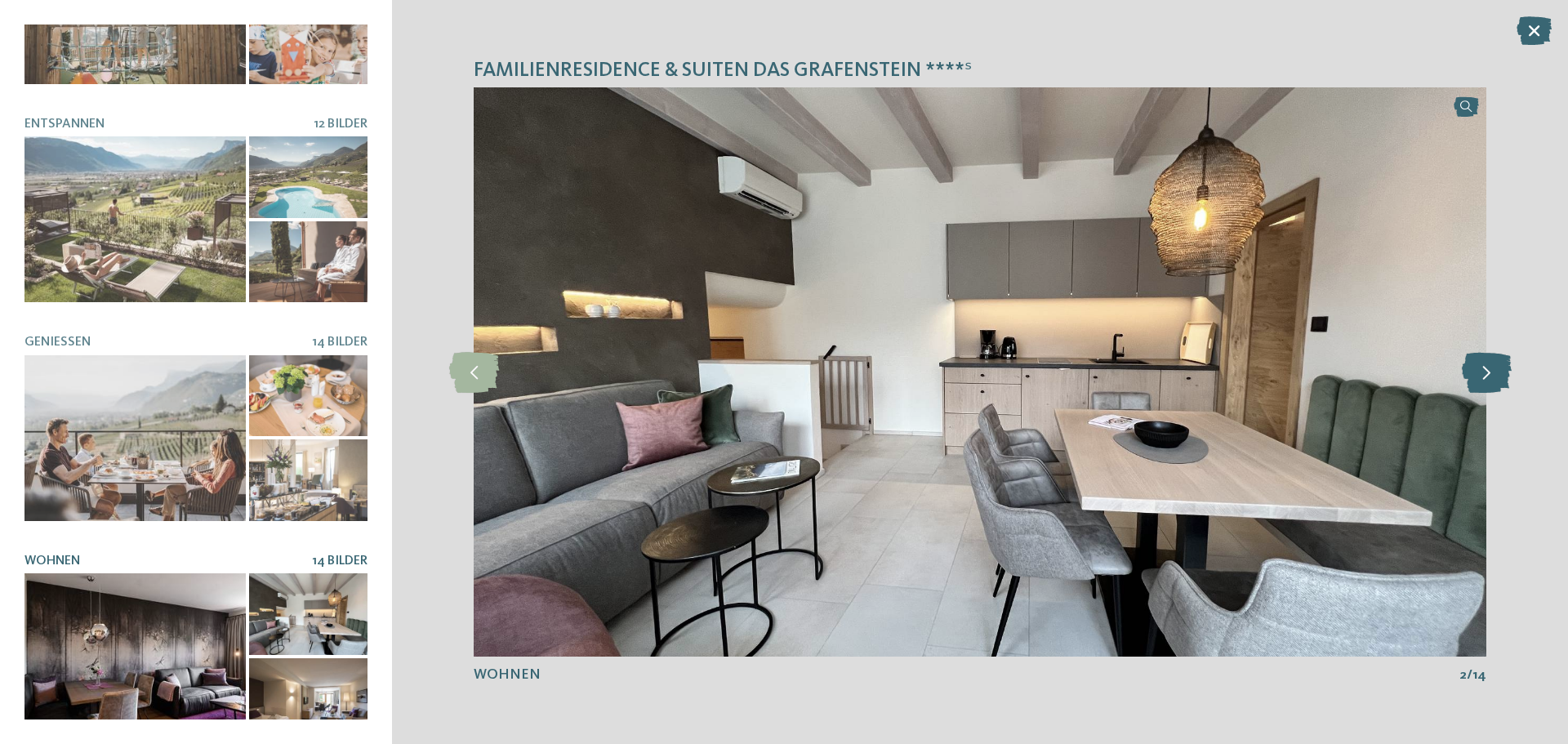
click at [1482, 371] on icon at bounding box center [1487, 372] width 50 height 40
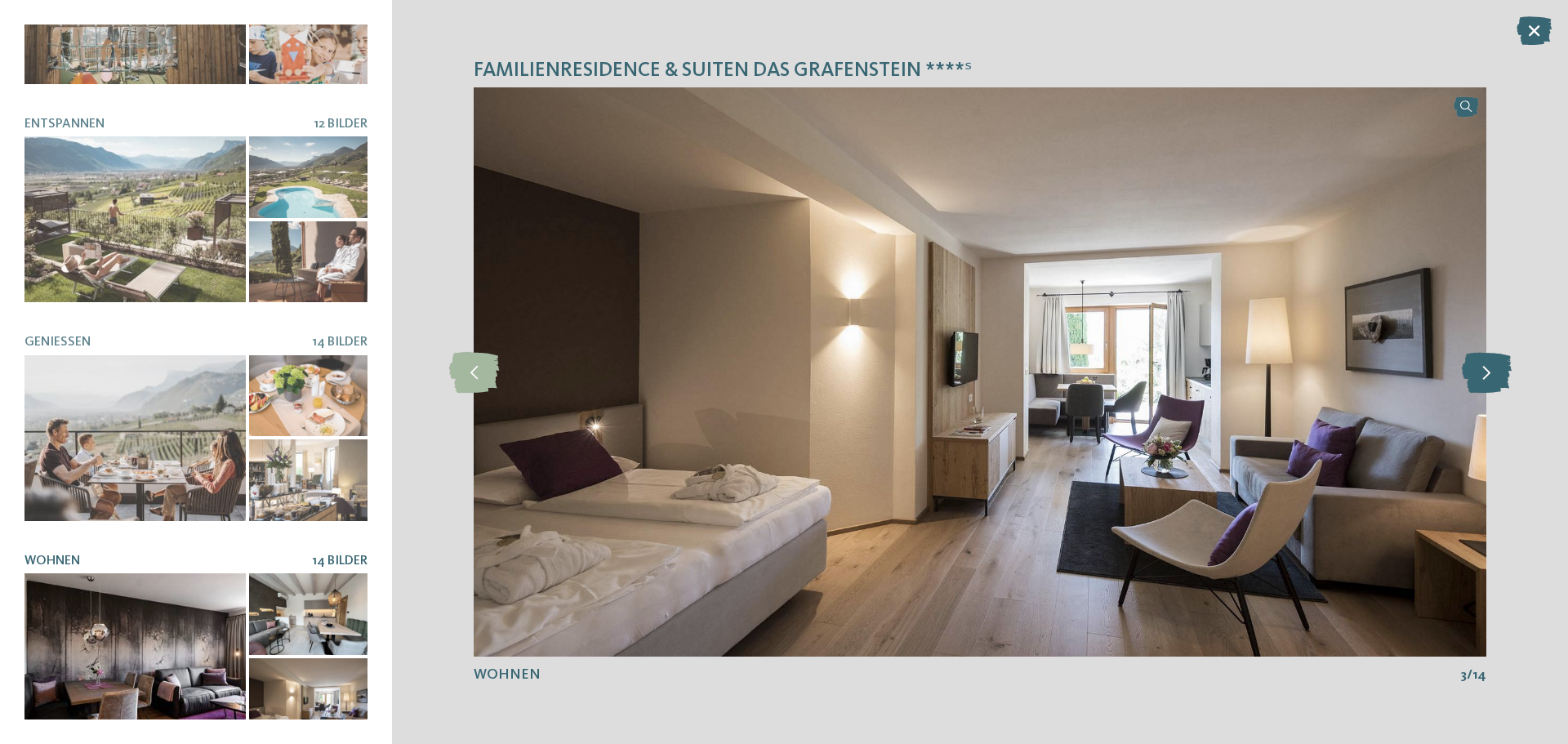
click at [1479, 371] on icon at bounding box center [1487, 372] width 50 height 40
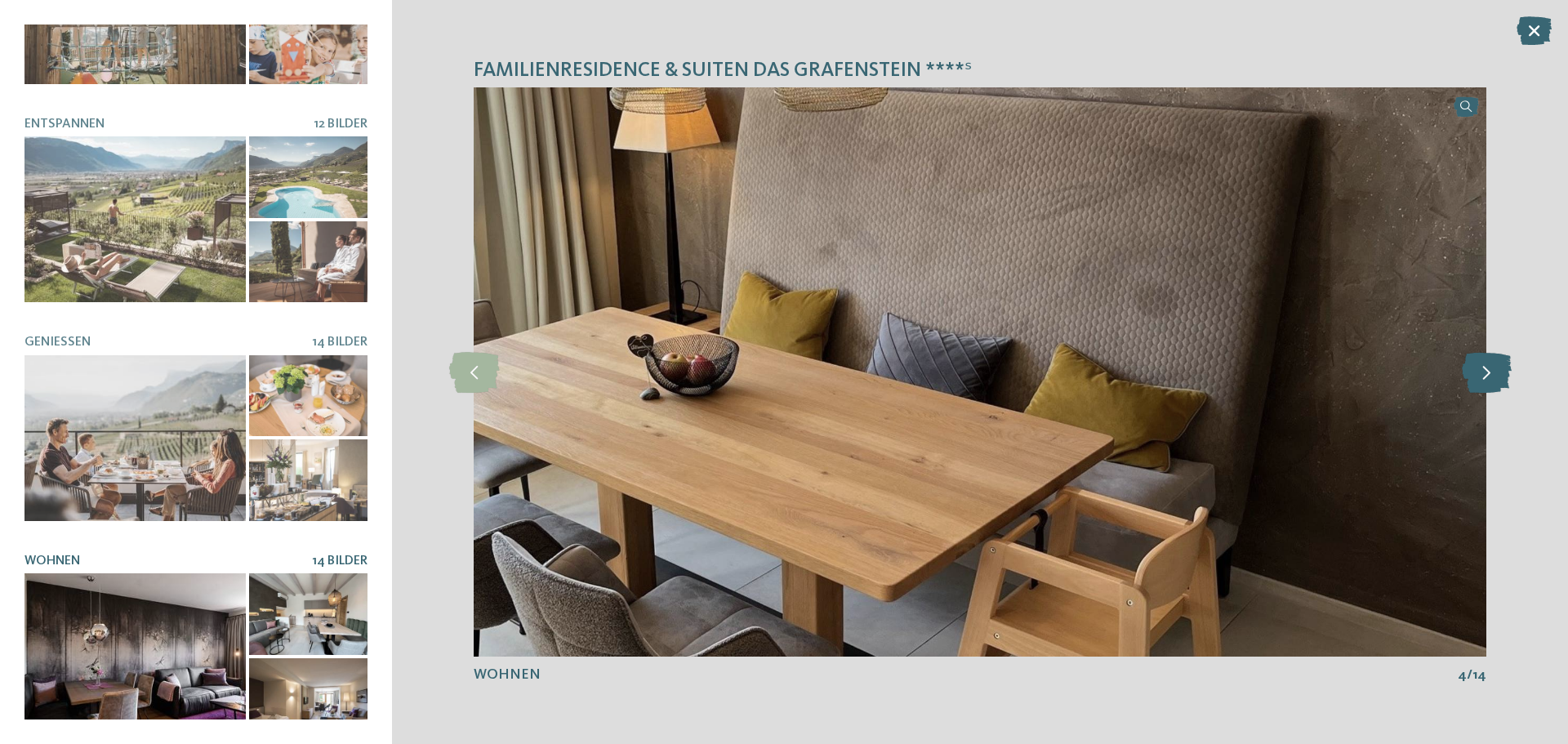
click at [1479, 371] on icon at bounding box center [1487, 372] width 50 height 40
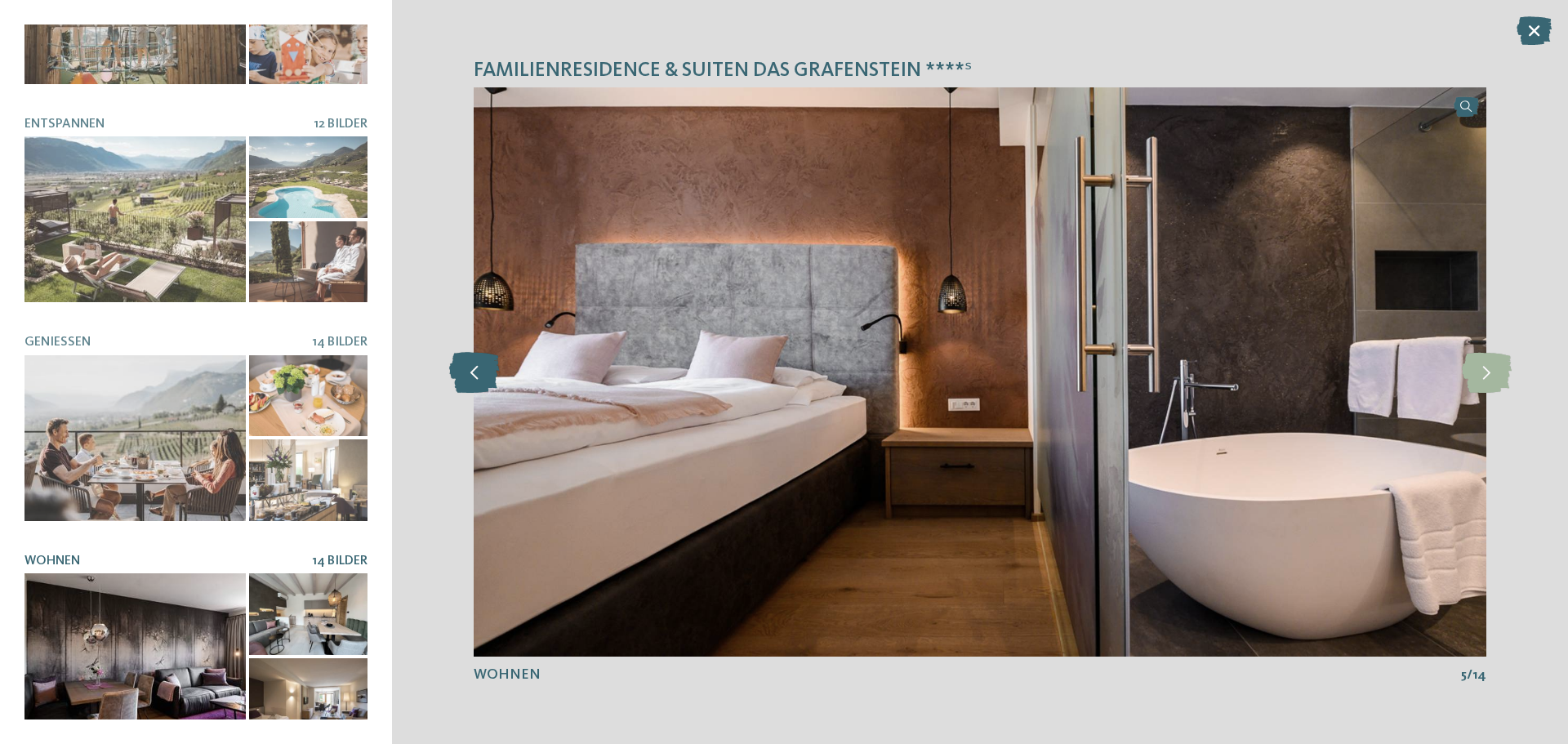
click at [469, 380] on icon at bounding box center [474, 372] width 50 height 40
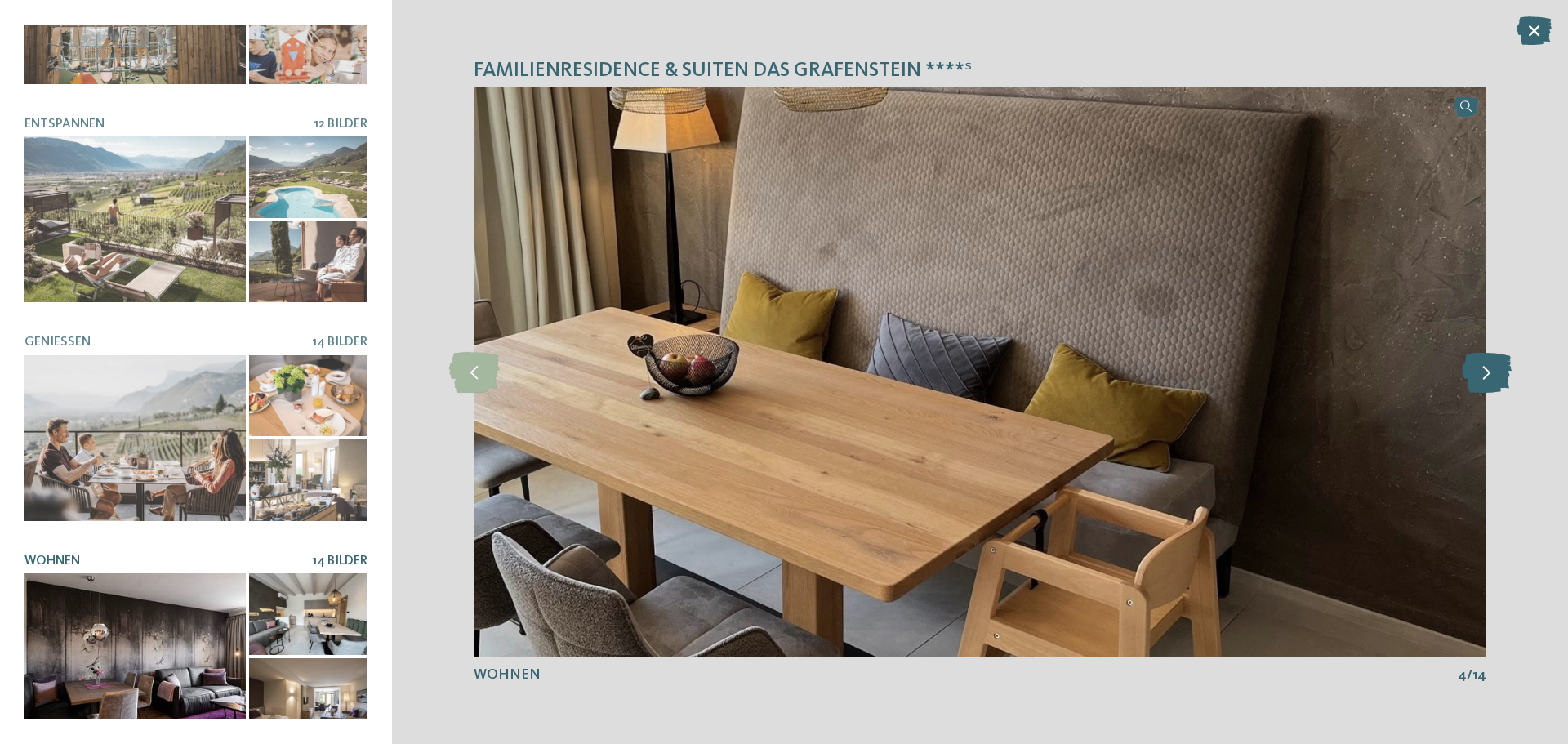
click at [1494, 377] on icon at bounding box center [1487, 372] width 50 height 40
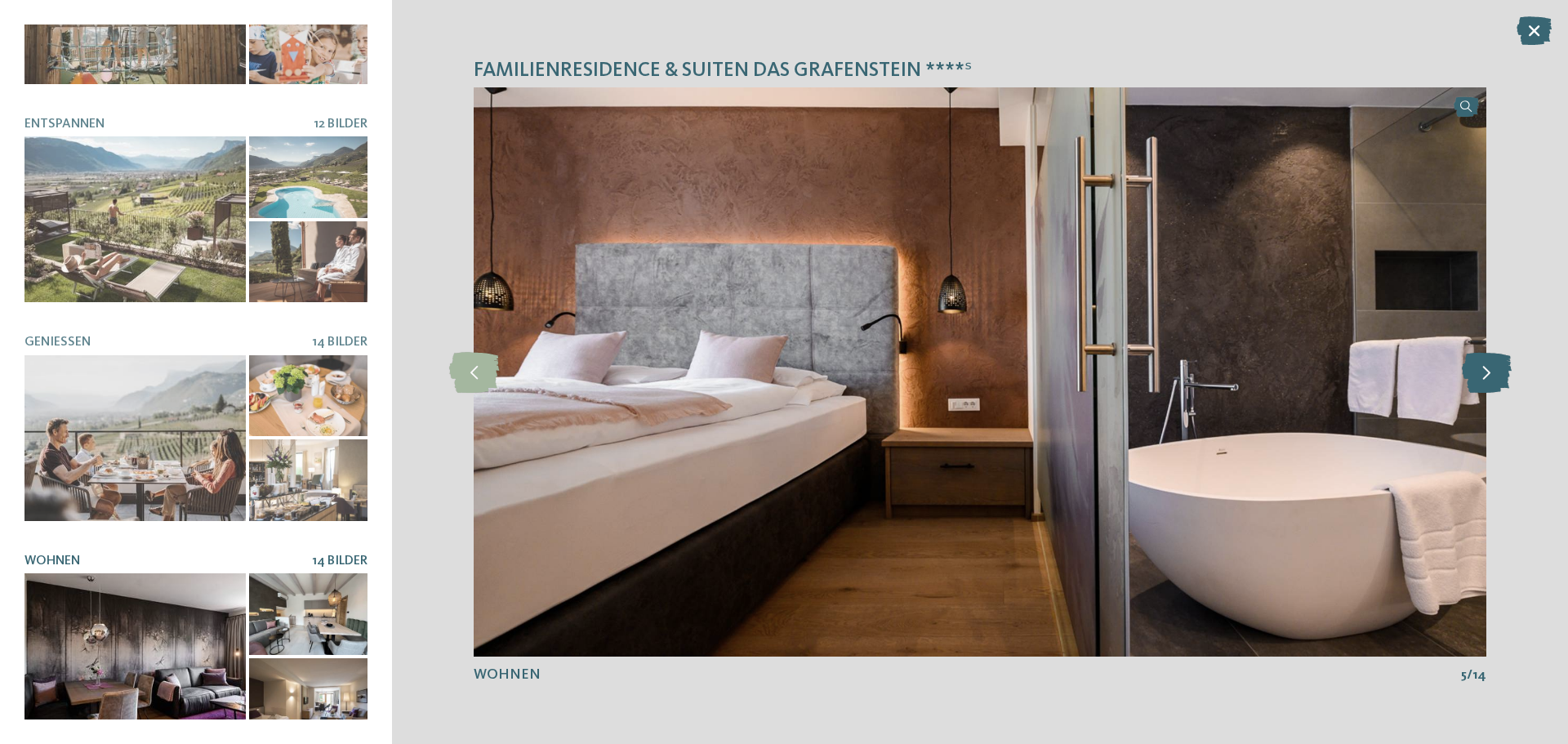
click at [1494, 377] on icon at bounding box center [1487, 372] width 50 height 40
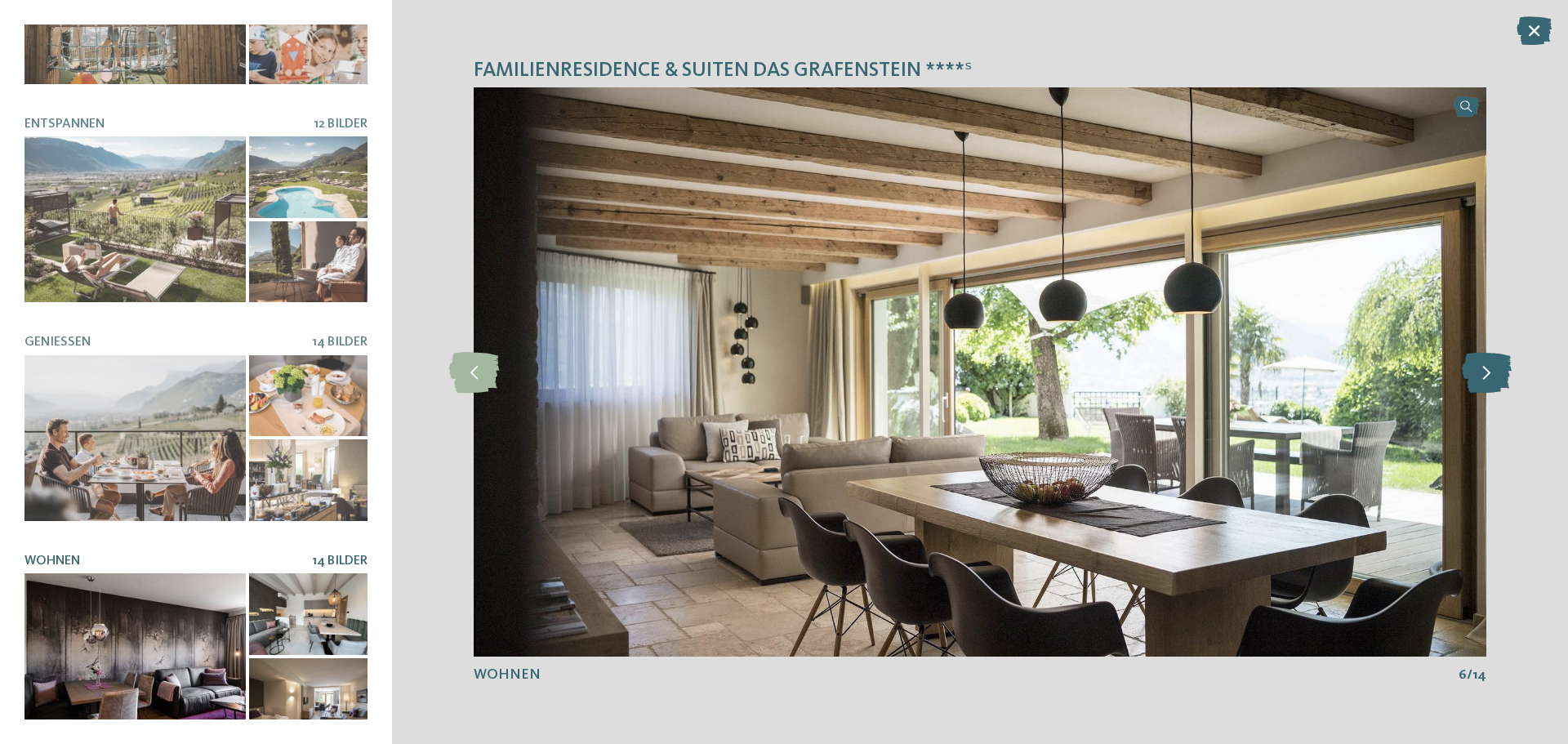
click at [1494, 377] on icon at bounding box center [1487, 372] width 50 height 40
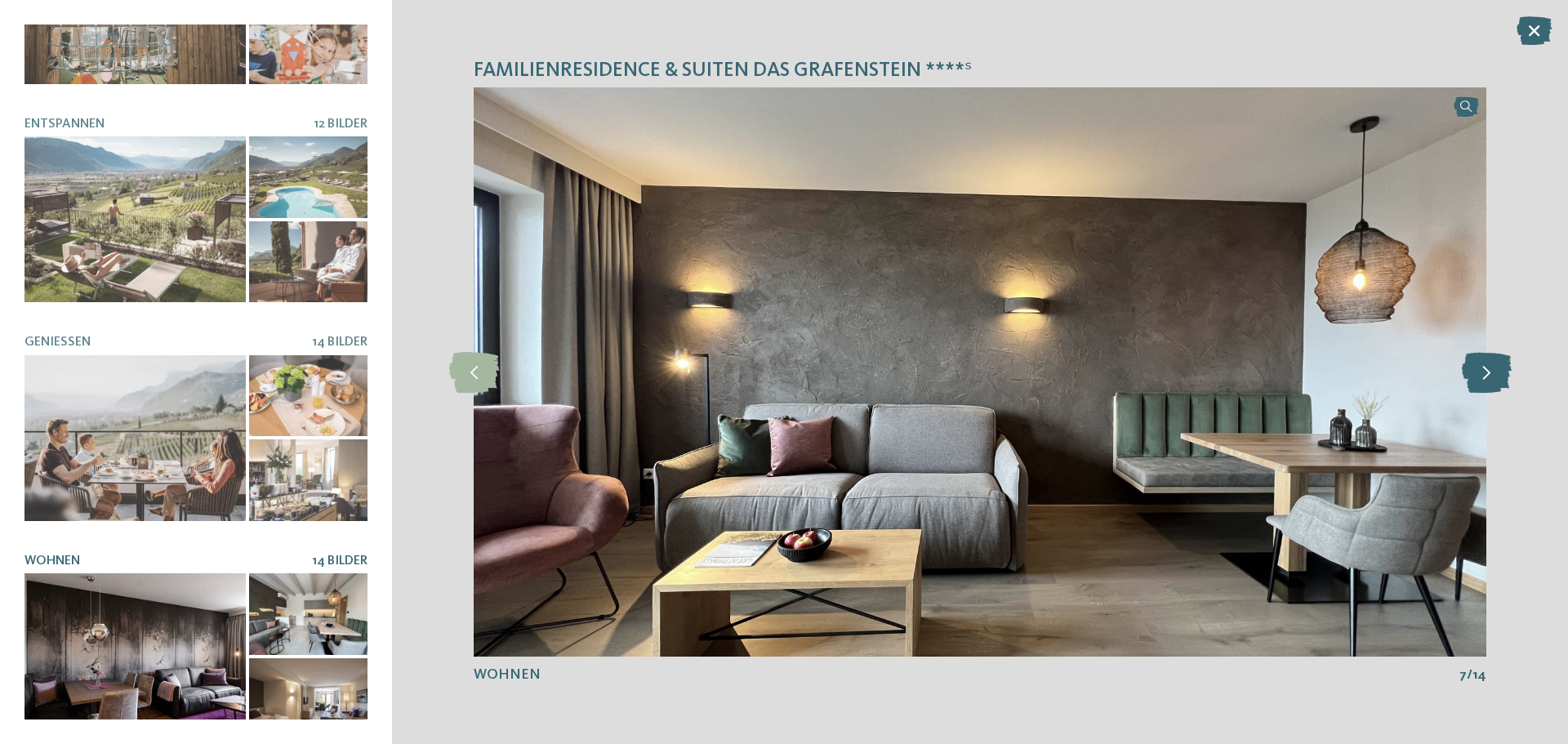
click at [1494, 377] on icon at bounding box center [1487, 372] width 50 height 40
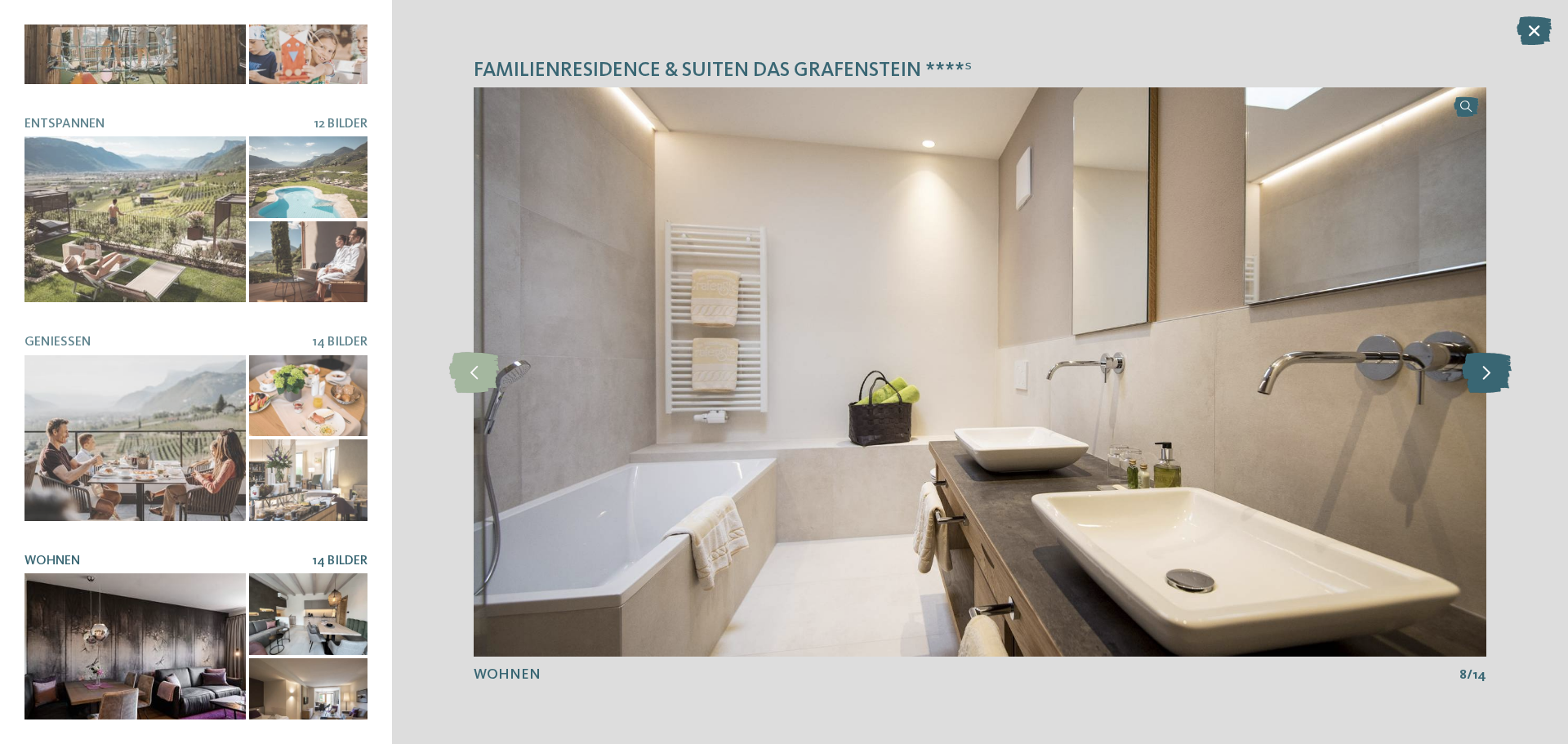
click at [1494, 377] on icon at bounding box center [1487, 372] width 50 height 40
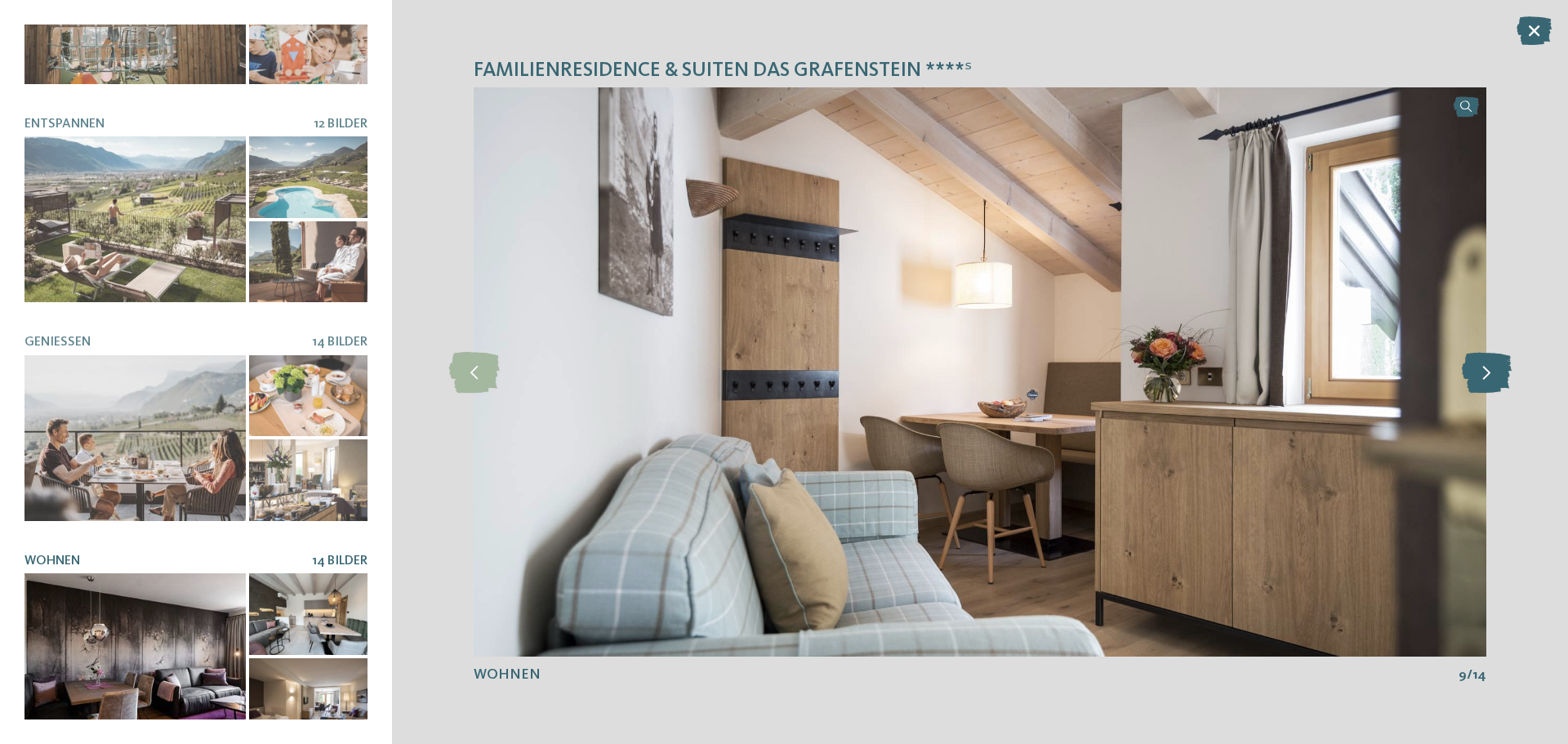
click at [1494, 377] on icon at bounding box center [1487, 372] width 50 height 40
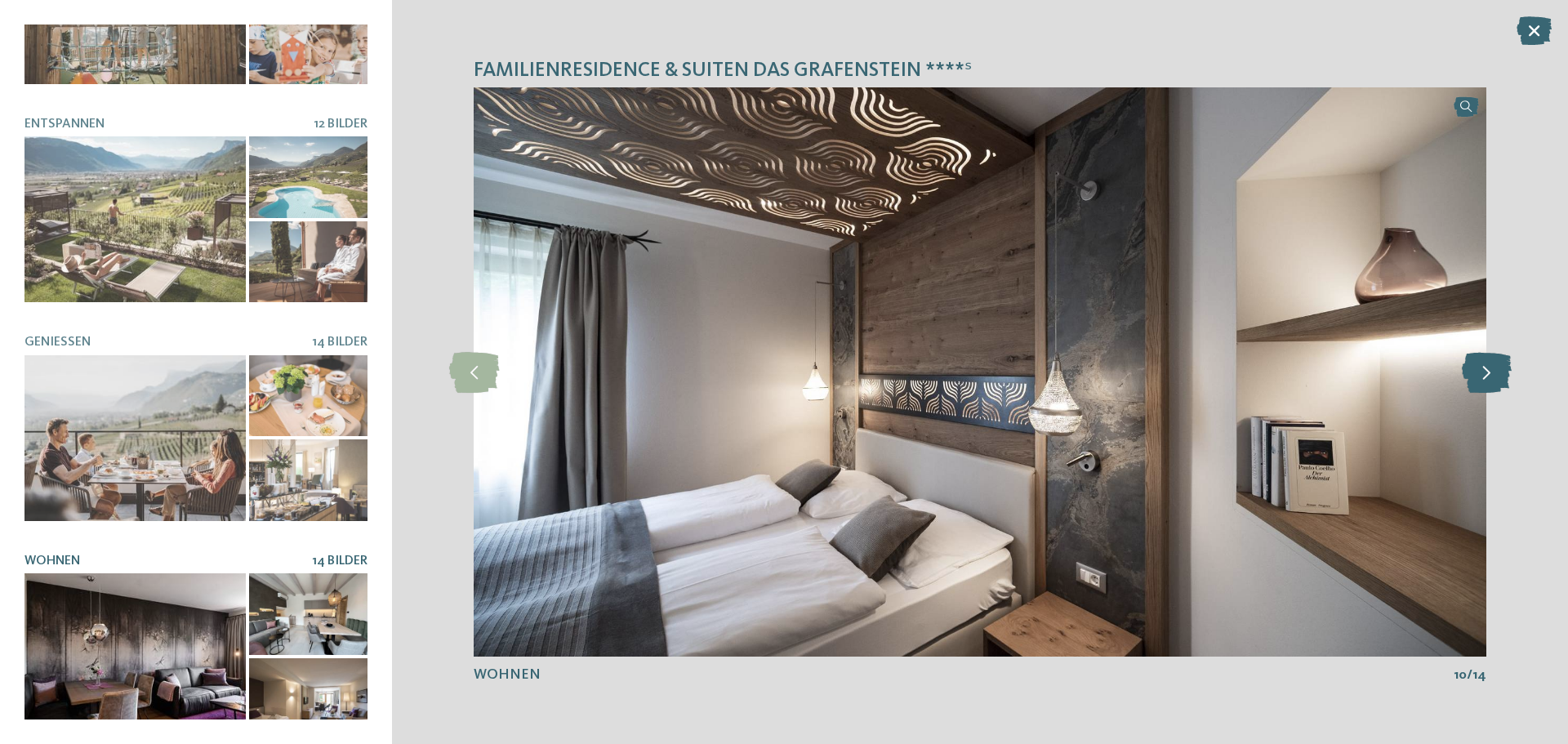
click at [1494, 377] on icon at bounding box center [1487, 372] width 50 height 40
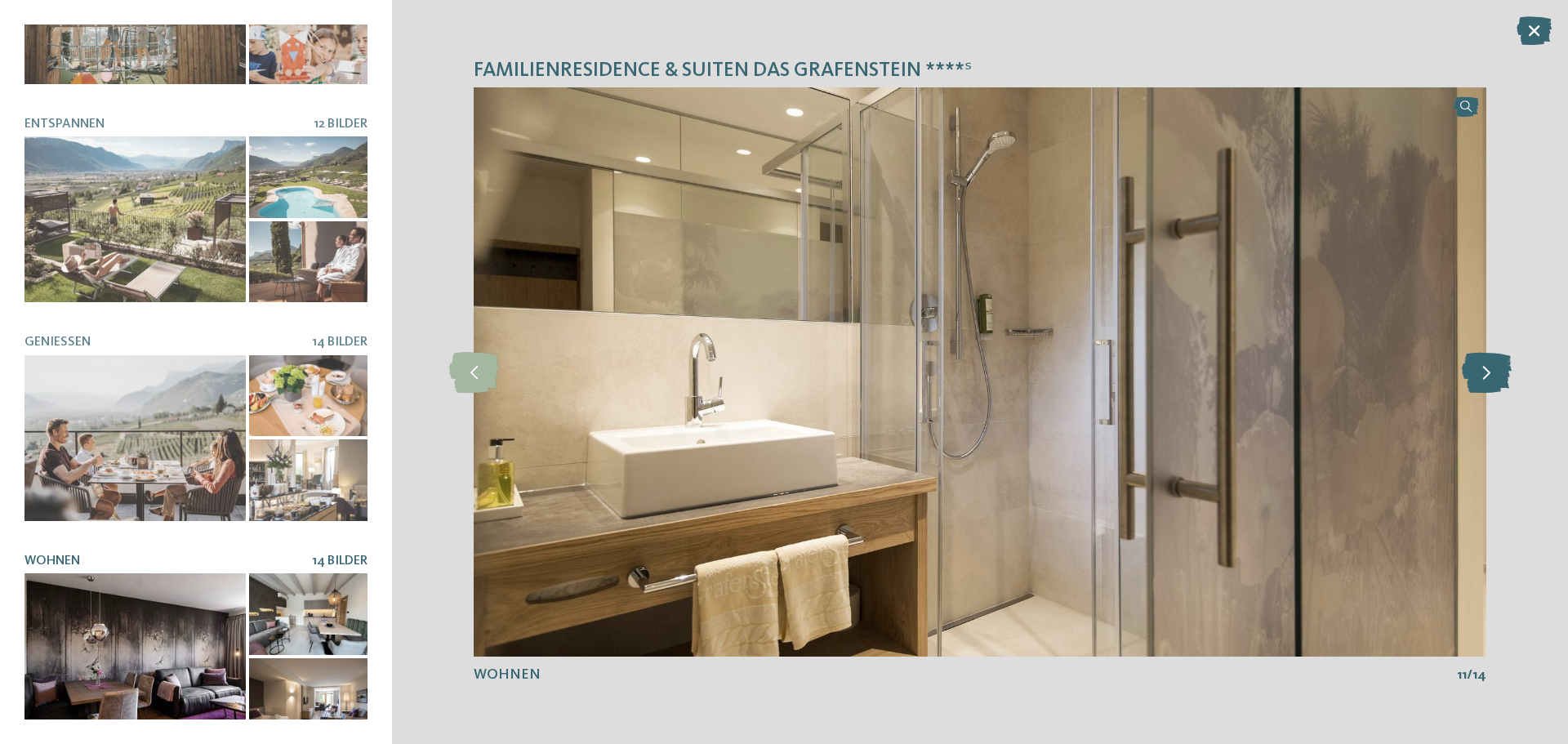
click at [1494, 377] on icon at bounding box center [1487, 372] width 50 height 40
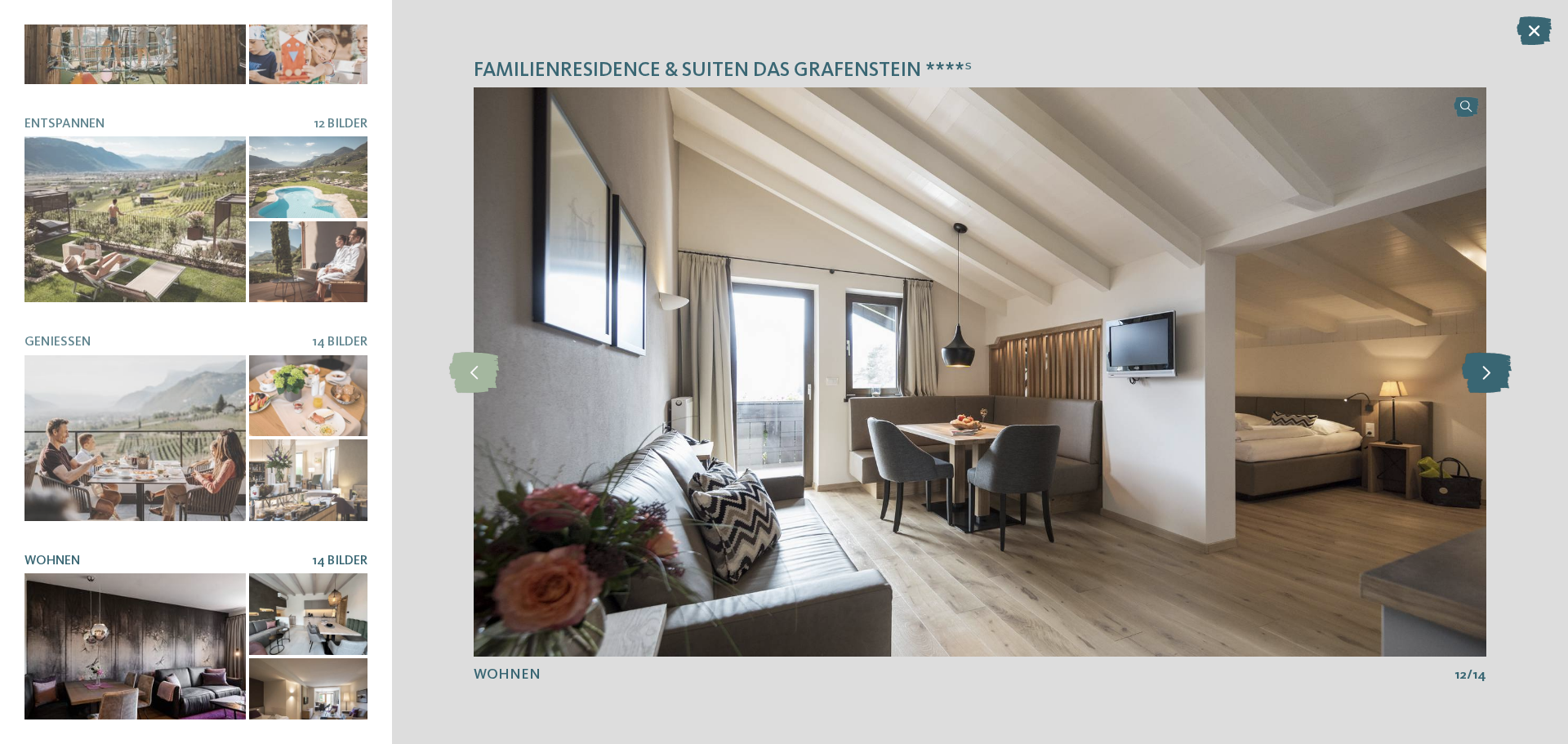
click at [1494, 377] on icon at bounding box center [1487, 372] width 50 height 40
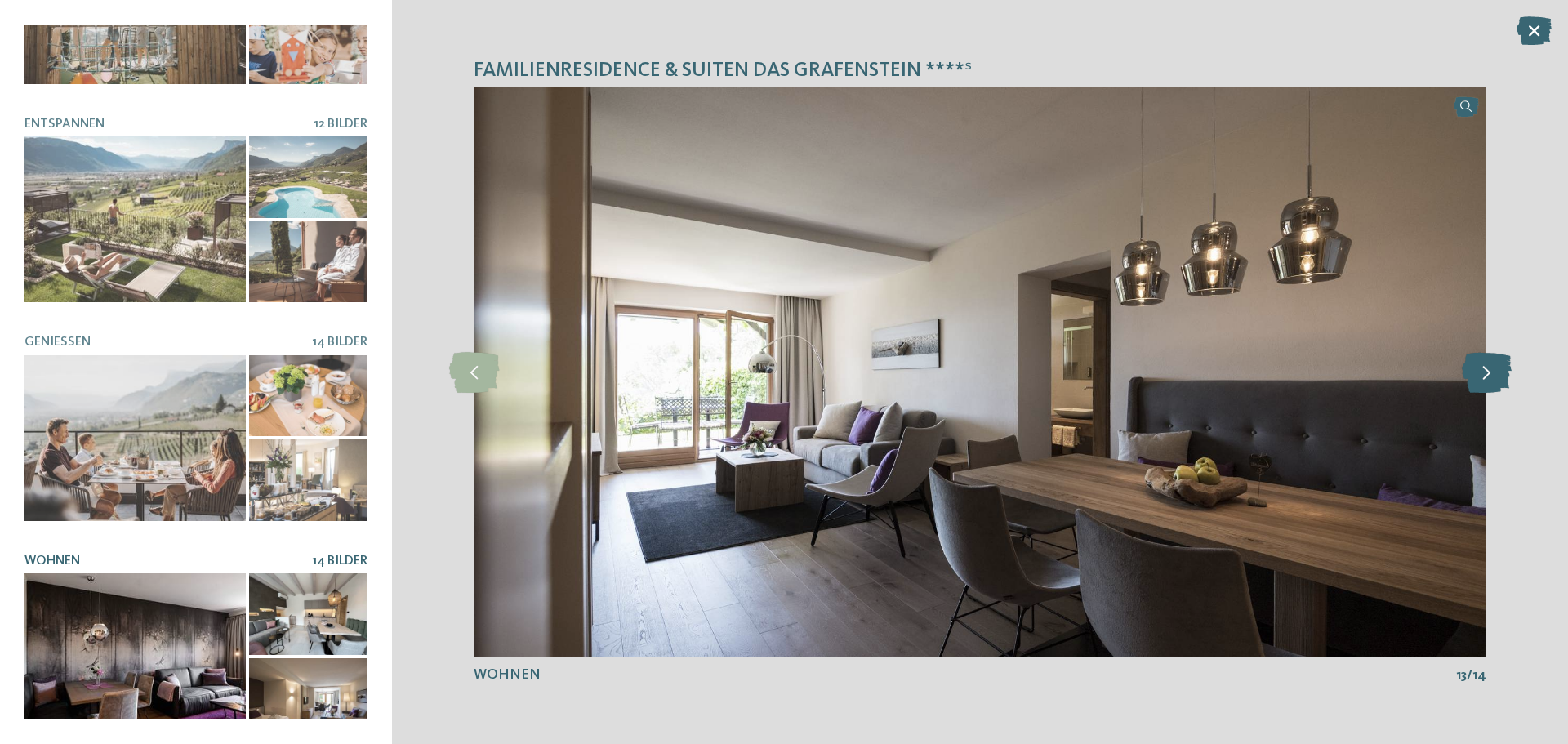
click at [1494, 377] on icon at bounding box center [1487, 372] width 50 height 40
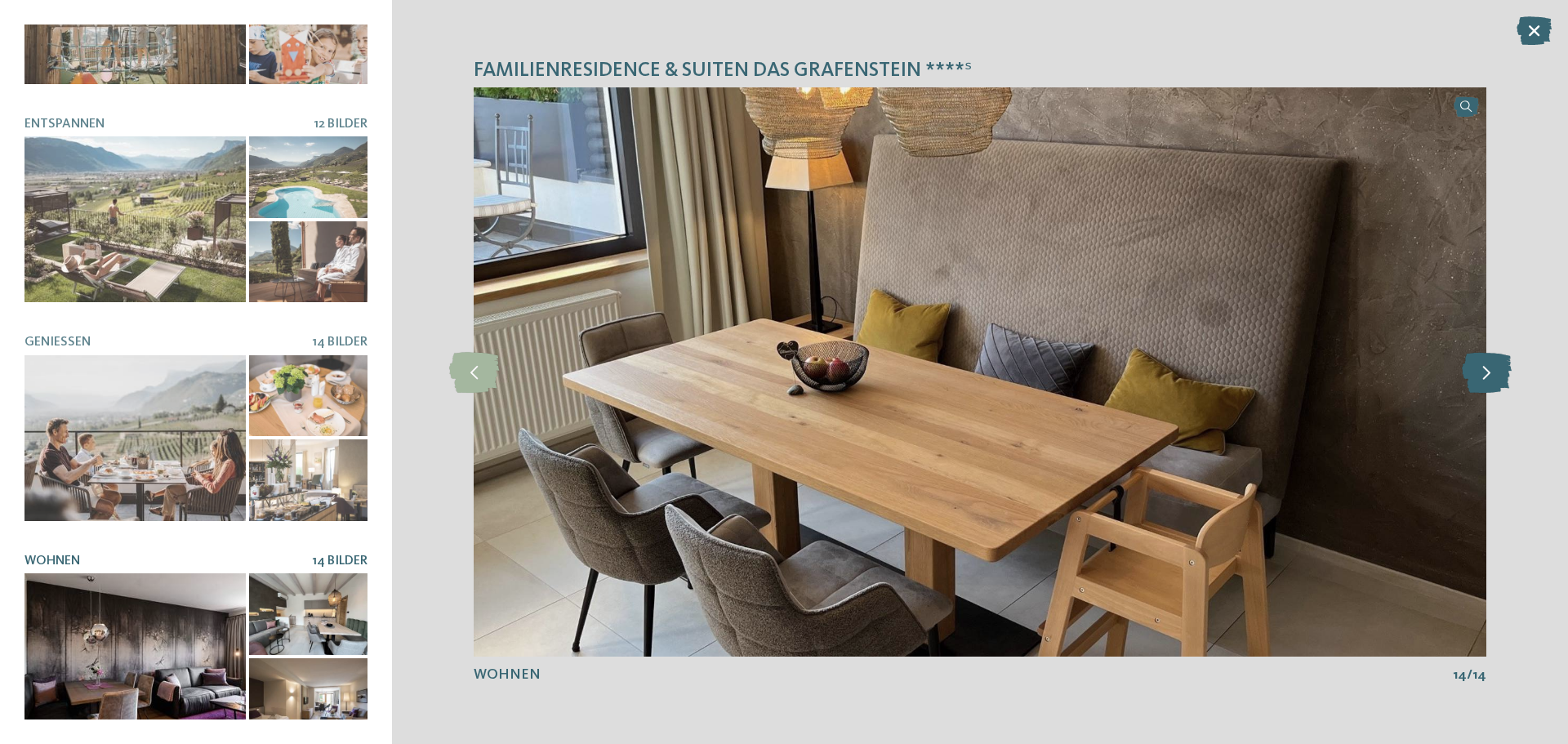
click at [1494, 377] on icon at bounding box center [1487, 372] width 50 height 40
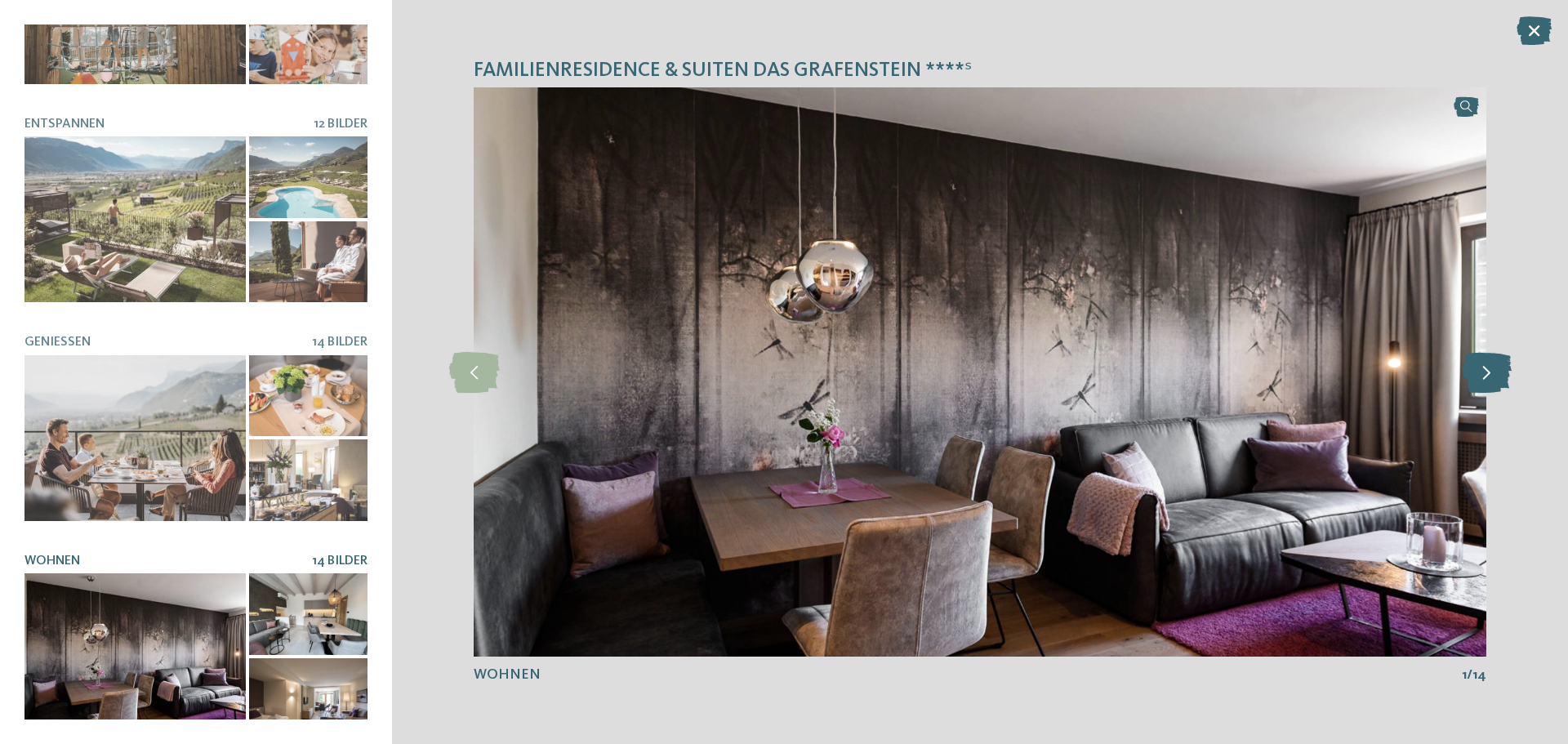
click at [1494, 377] on icon at bounding box center [1487, 372] width 50 height 40
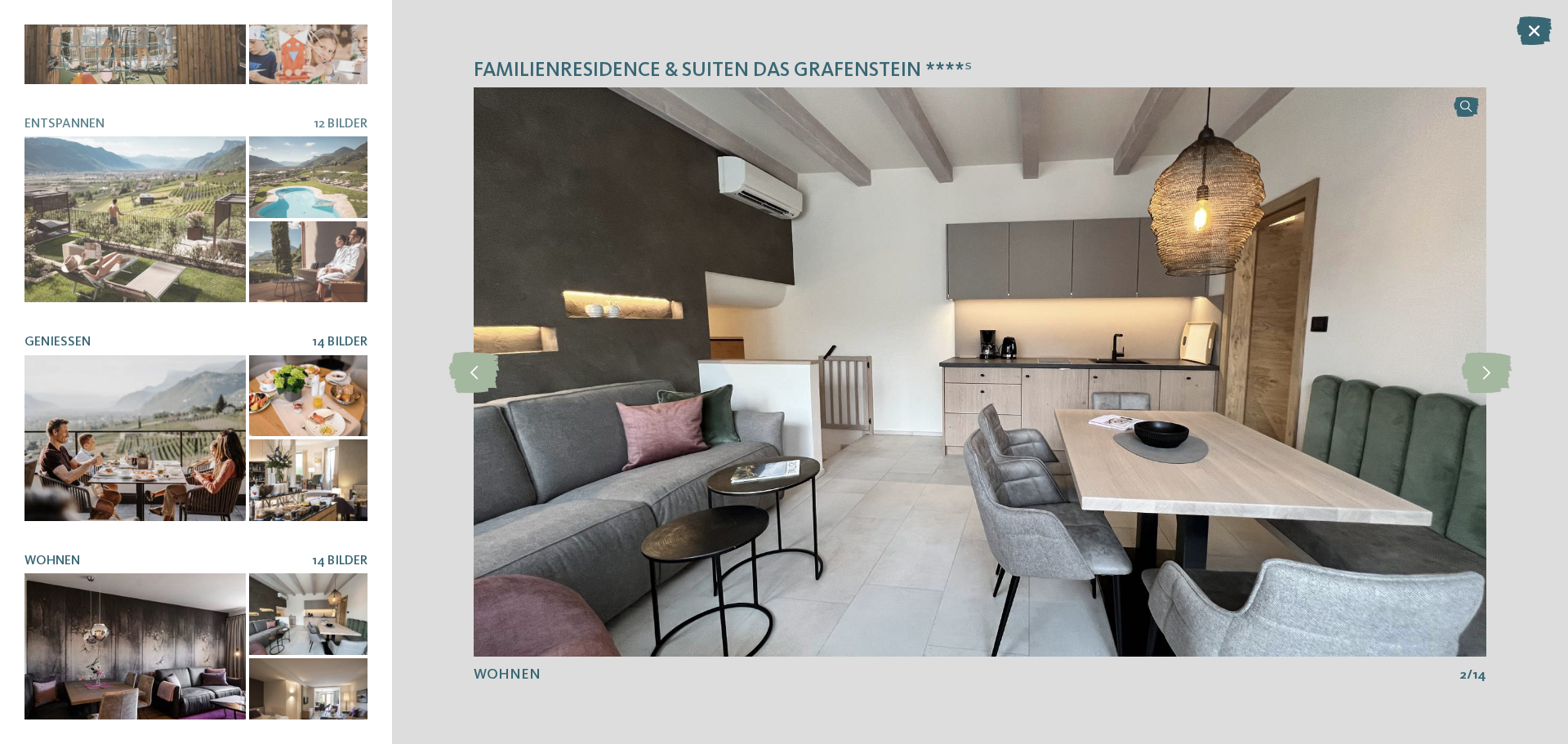
click at [185, 418] on div at bounding box center [135, 438] width 221 height 166
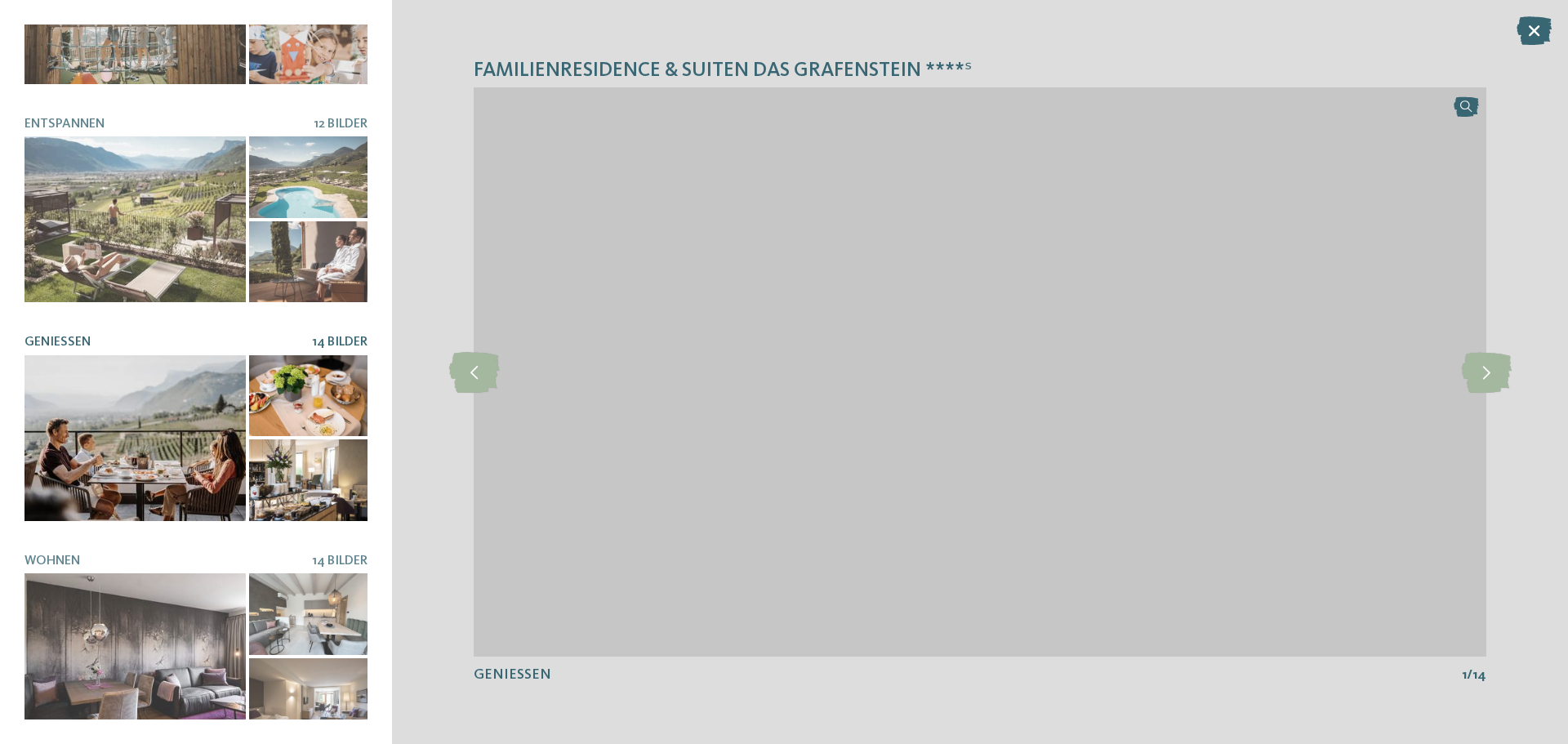
click at [321, 476] on div at bounding box center [308, 480] width 118 height 82
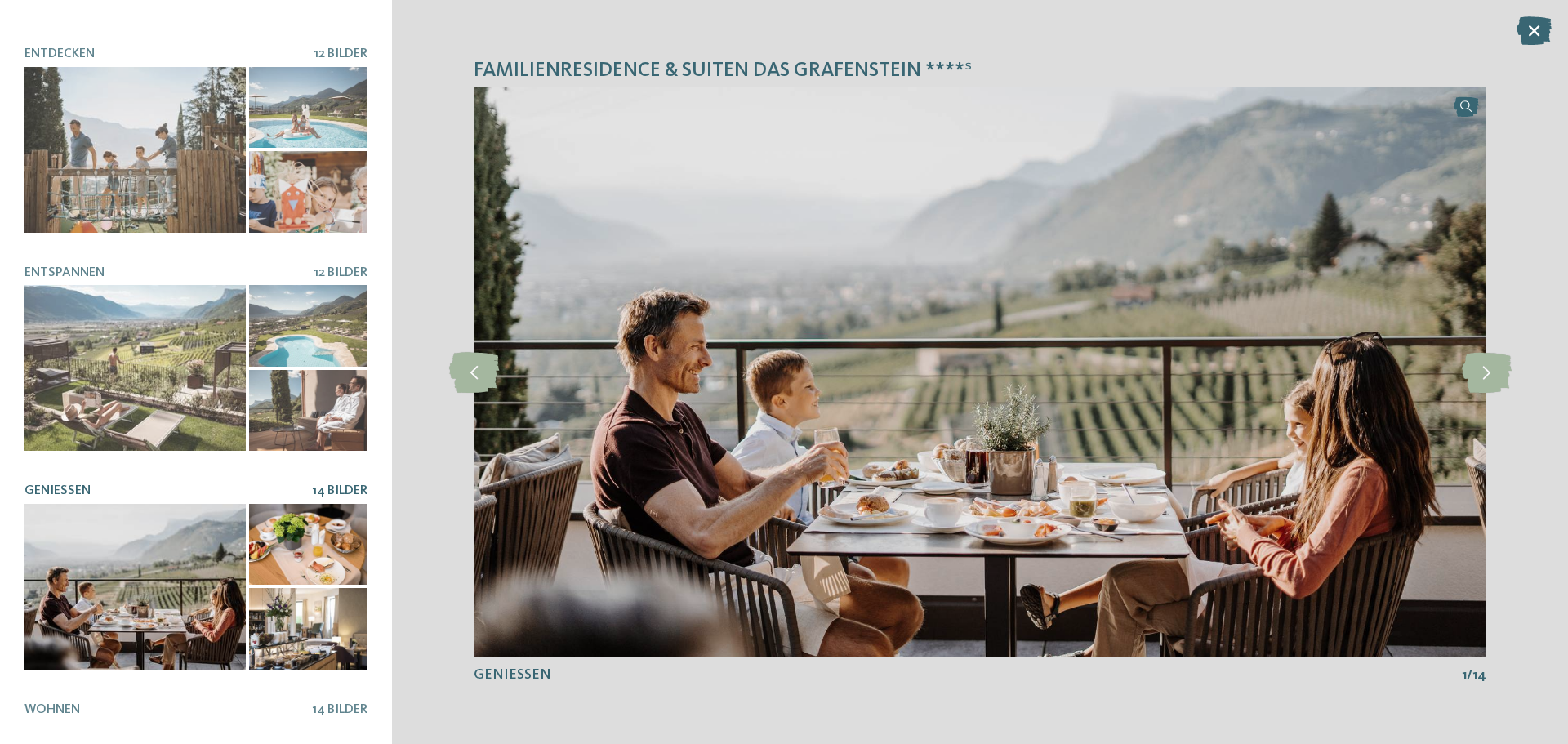
scroll to position [18, 0]
